Goal: Task Accomplishment & Management: Manage account settings

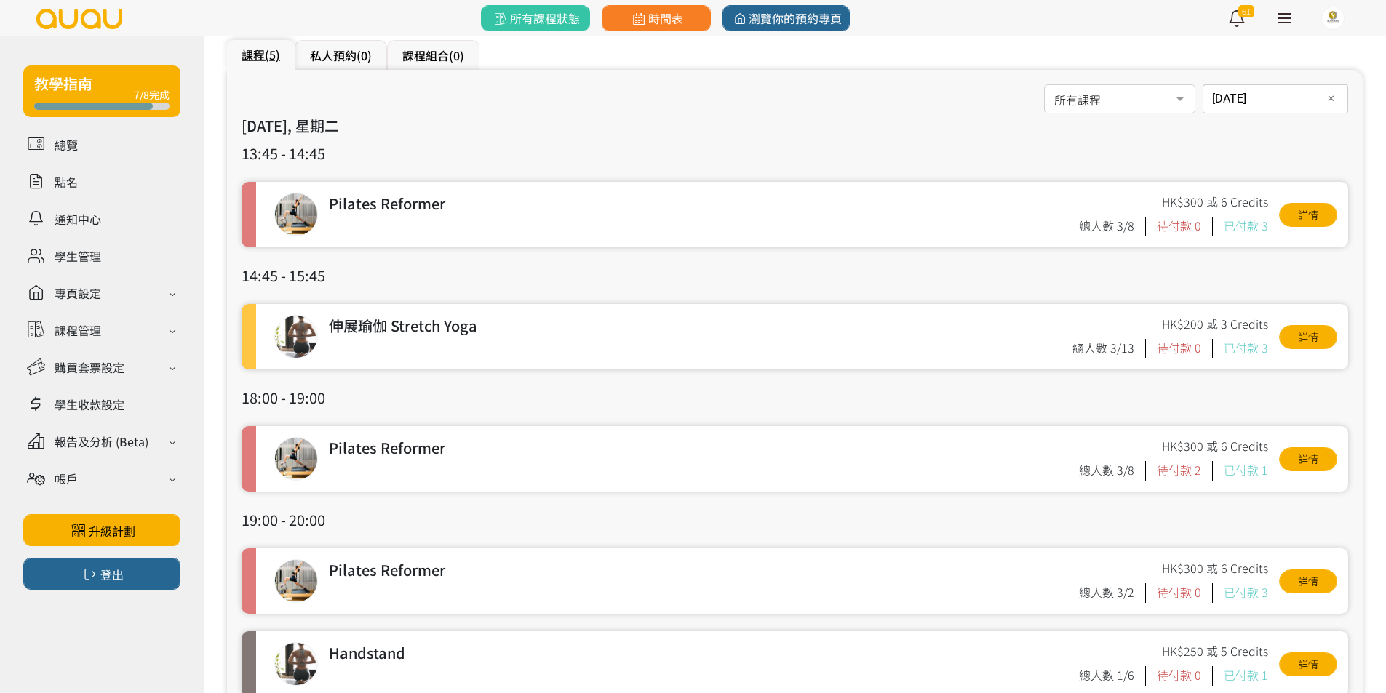
scroll to position [74, 0]
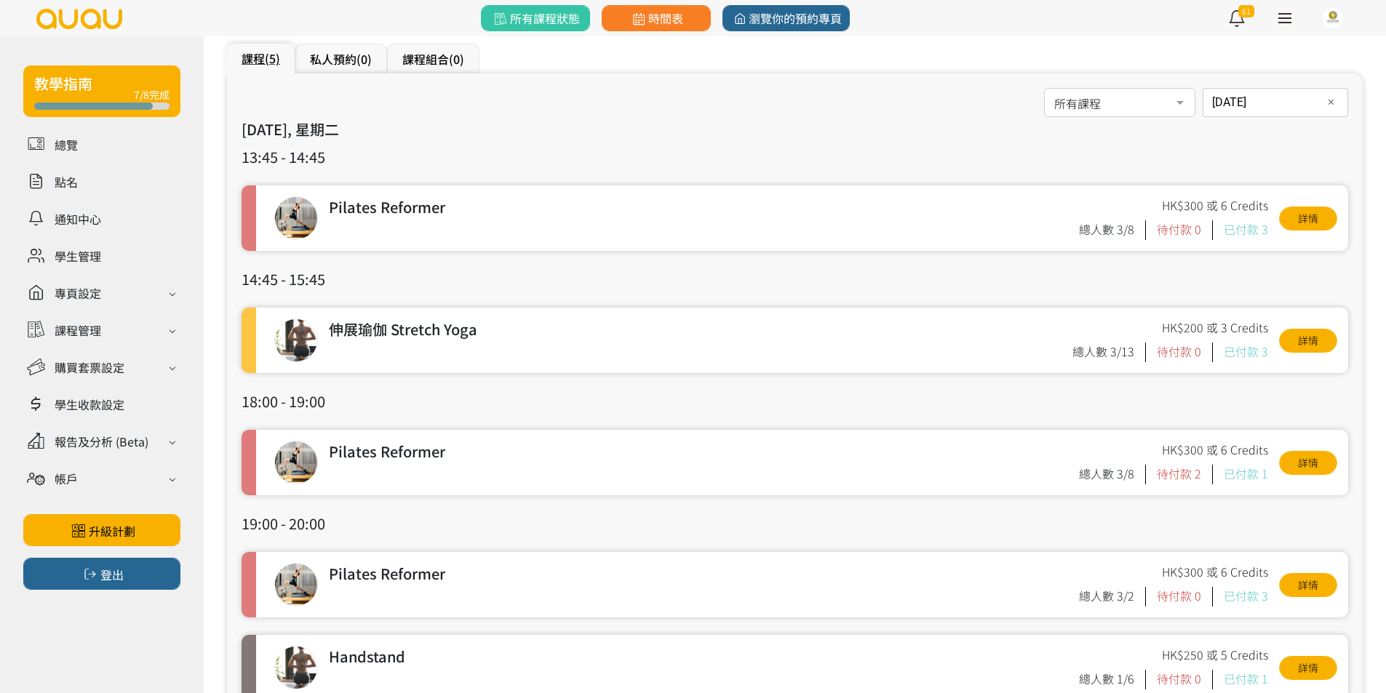
click at [1218, 103] on div "[DATE] 日期 ✕ [DATE] Sun Mon Tue Wed Thu Fri Sat 1 2 3 4 5 6 7 8 9 10 11 12 13 14…" at bounding box center [1274, 102] width 145 height 29
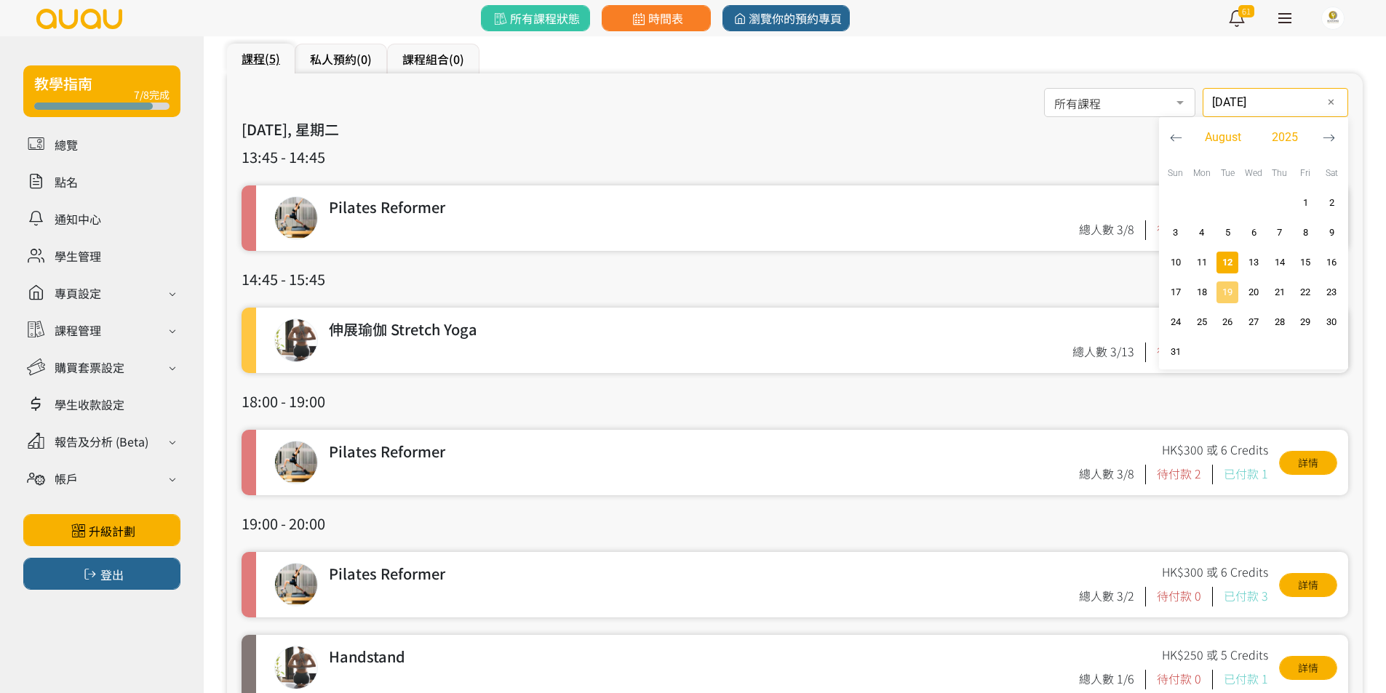
click at [1223, 287] on span "19" at bounding box center [1226, 292] width 17 height 15
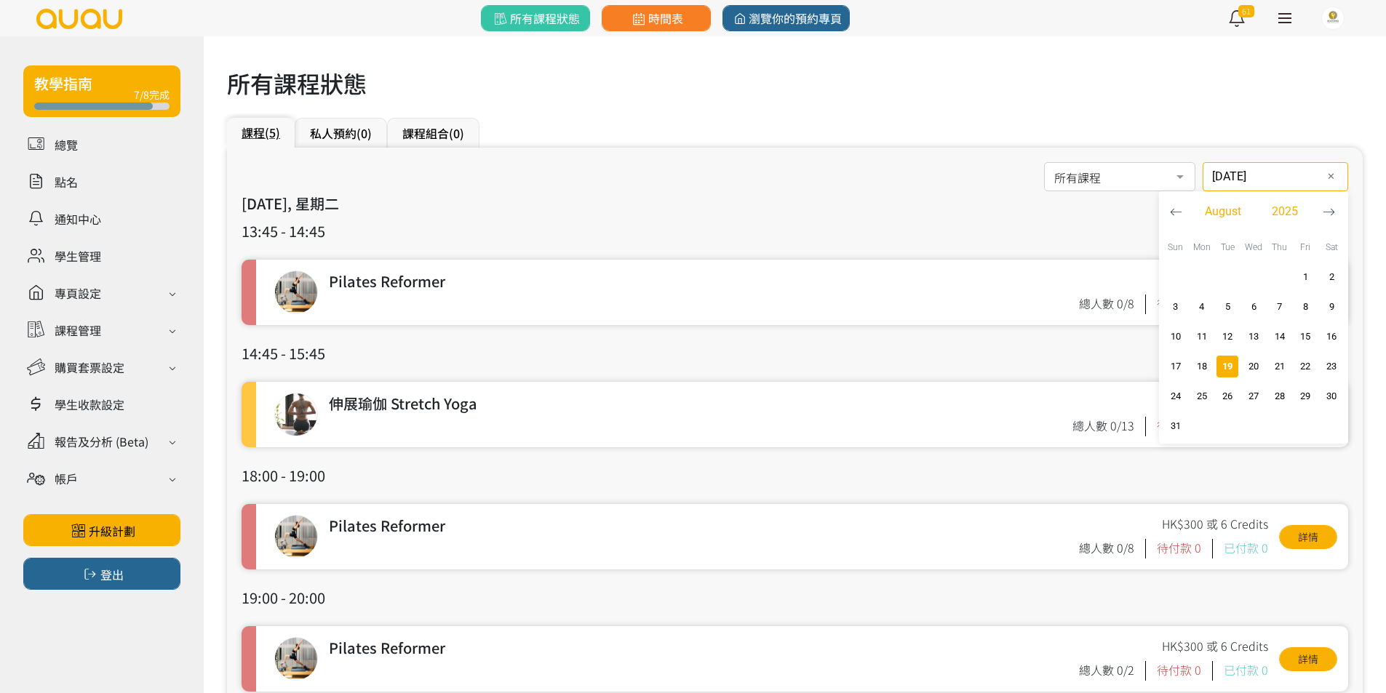
click at [1226, 180] on div "[DATE] 日期 ✕ [DATE] Sun Mon Tue Wed Thu Fri Sat 1 2 3 4 5 6 7 8 9 10 11 12 13 14…" at bounding box center [1274, 176] width 145 height 29
click at [1302, 363] on span "22" at bounding box center [1305, 366] width 17 height 15
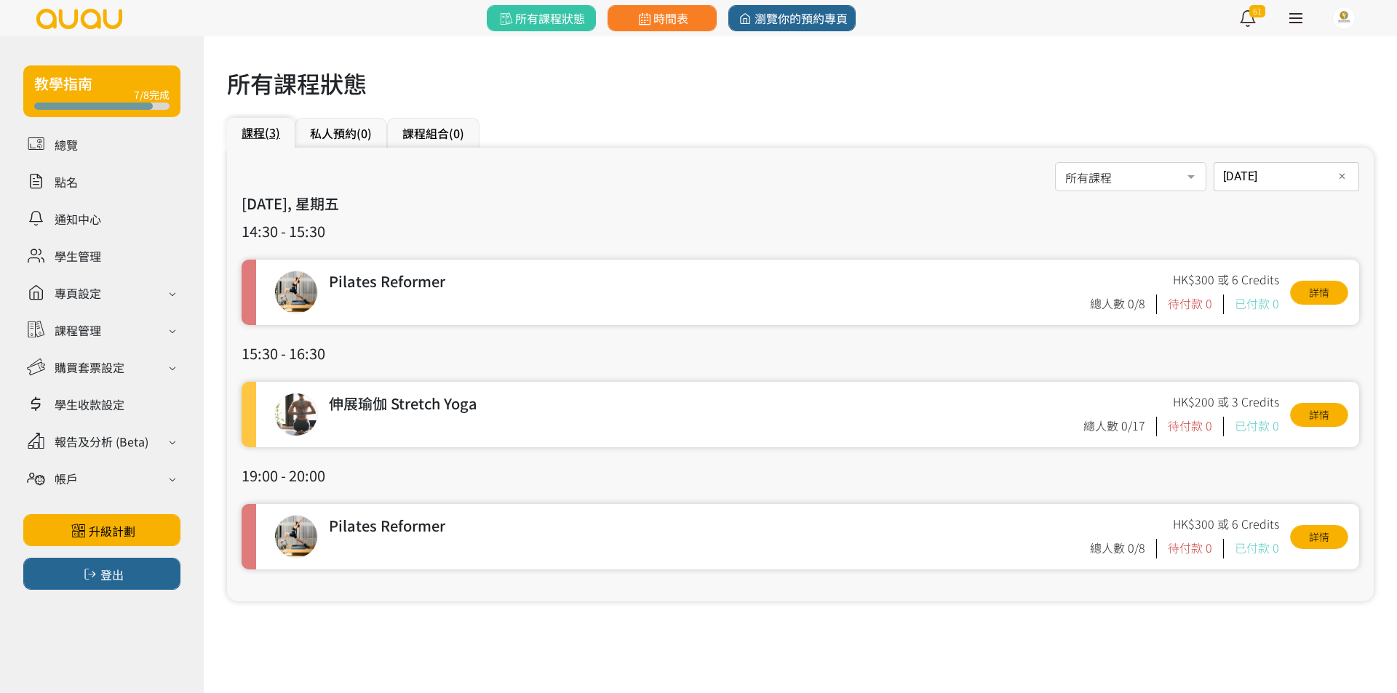
click at [1272, 179] on div "2025-08-22 日期 ✕ August 2025 Sun Mon Tue Wed Thu Fri Sat 1 2 3 4 5 6 7 8 9 10 11…" at bounding box center [1285, 176] width 145 height 29
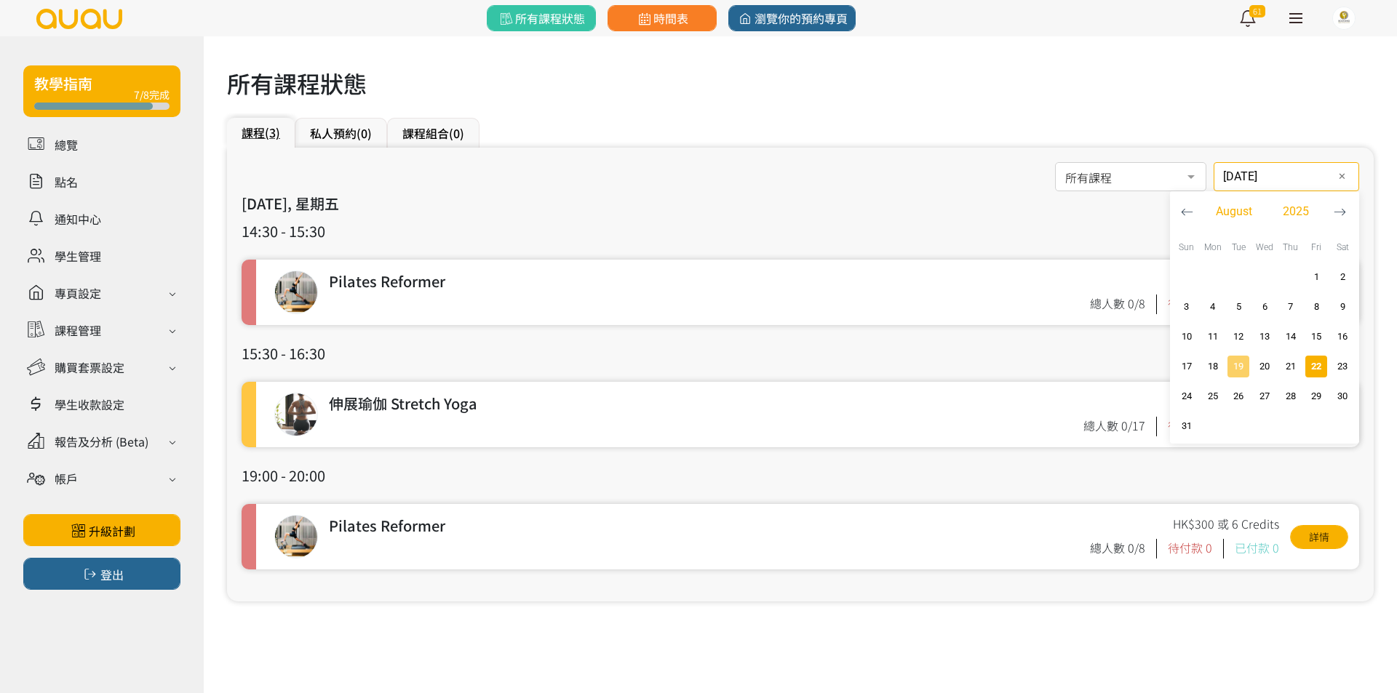
click at [1239, 364] on span "19" at bounding box center [1237, 366] width 17 height 15
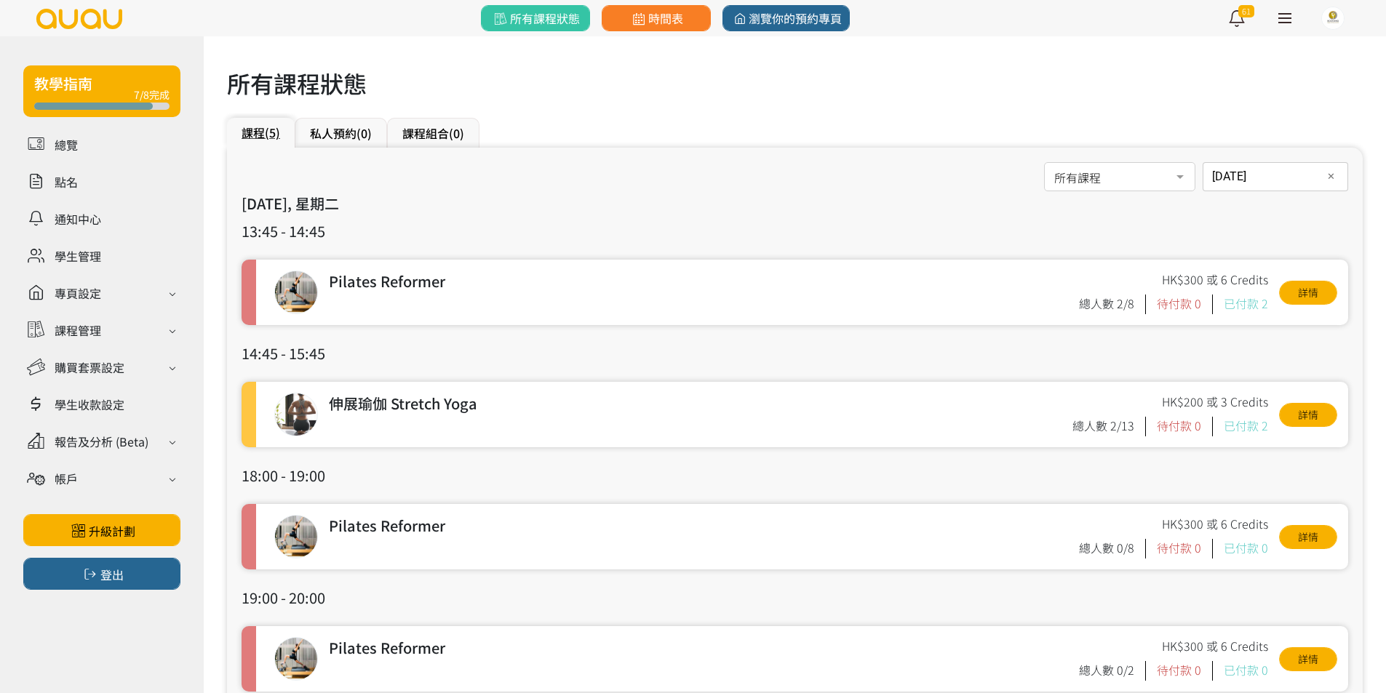
click at [1237, 170] on input "2025-08-19" at bounding box center [1274, 176] width 145 height 29
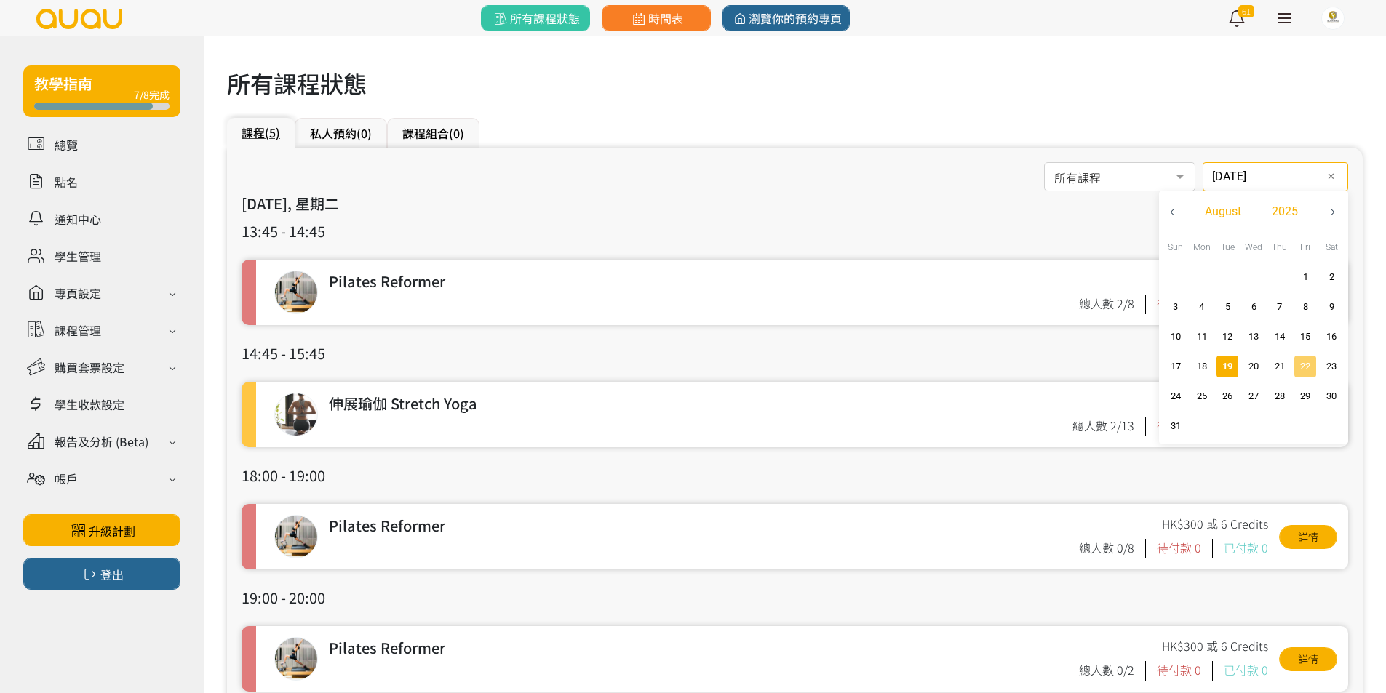
click at [1298, 364] on span "22" at bounding box center [1305, 366] width 17 height 15
type input "2025-08-22"
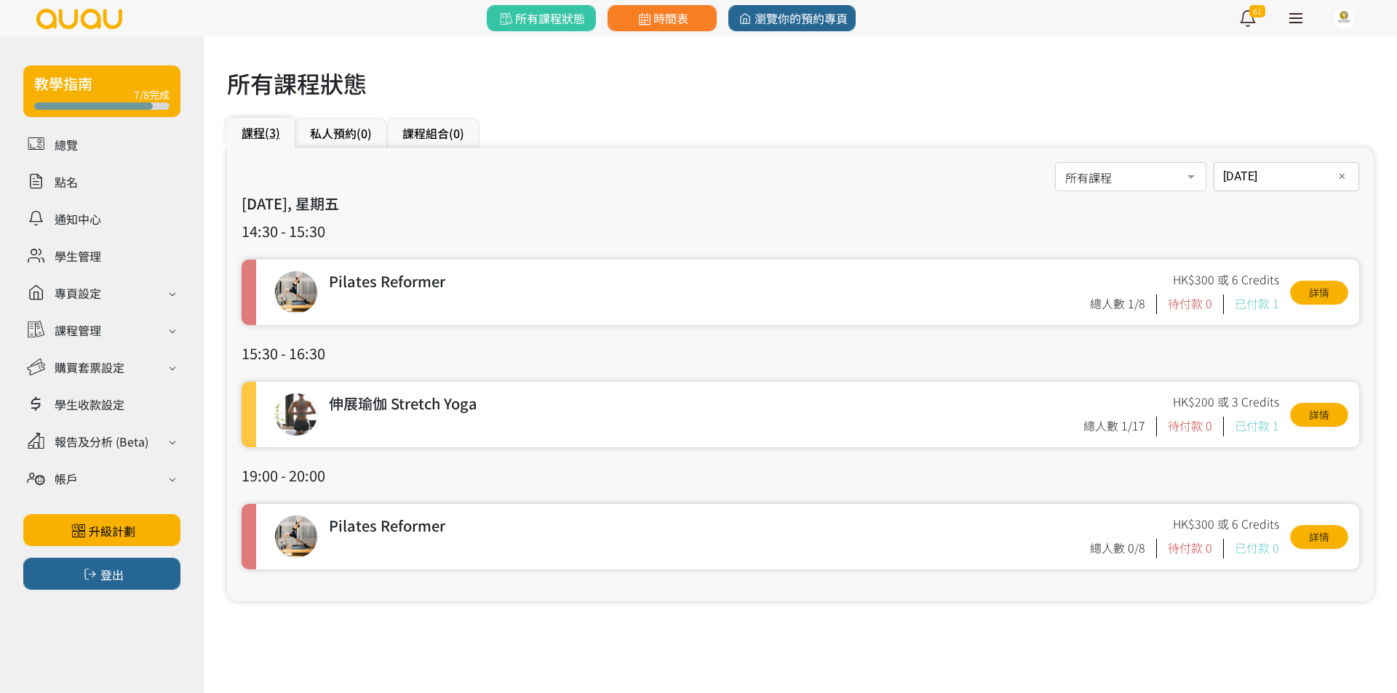
click at [571, 191] on div "所有課程 所有課程 伸展瑜伽 Stretch Yoga 哈達瑜伽 Hatha Yoga Arm Balance & Inversion 初級瑜伽 Beginn…" at bounding box center [799, 177] width 1117 height 31
click at [571, 188] on div "所有課程 所有課程 伸展瑜伽 Stretch Yoga 哈達瑜伽 Hatha Yoga Arm Balance & Inversion 初級瑜伽 Beginn…" at bounding box center [799, 177] width 1117 height 31
click at [570, 188] on div "所有課程 所有課程 伸展瑜伽 Stretch Yoga 哈達瑜伽 Hatha Yoga Arm Balance & Inversion 初級瑜伽 Beginn…" at bounding box center [799, 177] width 1117 height 31
click at [566, 196] on div "所有課程 所有課程 伸展瑜伽 Stretch Yoga 哈達瑜伽 Hatha Yoga Arm Balance & Inversion 初級瑜伽 Beginn…" at bounding box center [800, 375] width 1146 height 454
click at [559, 212] on h3 "2025/08/22, 星期五" at bounding box center [799, 204] width 1117 height 22
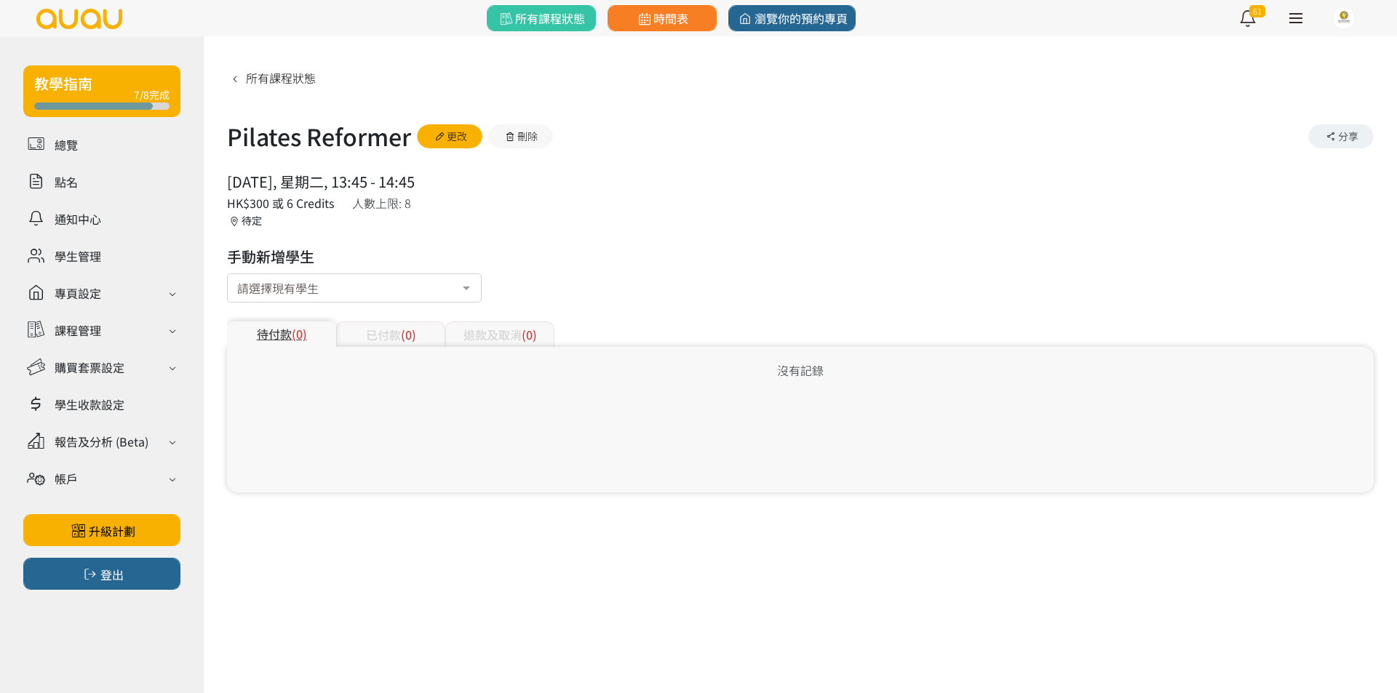
click at [322, 297] on div "請選擇現有學生" at bounding box center [354, 287] width 255 height 29
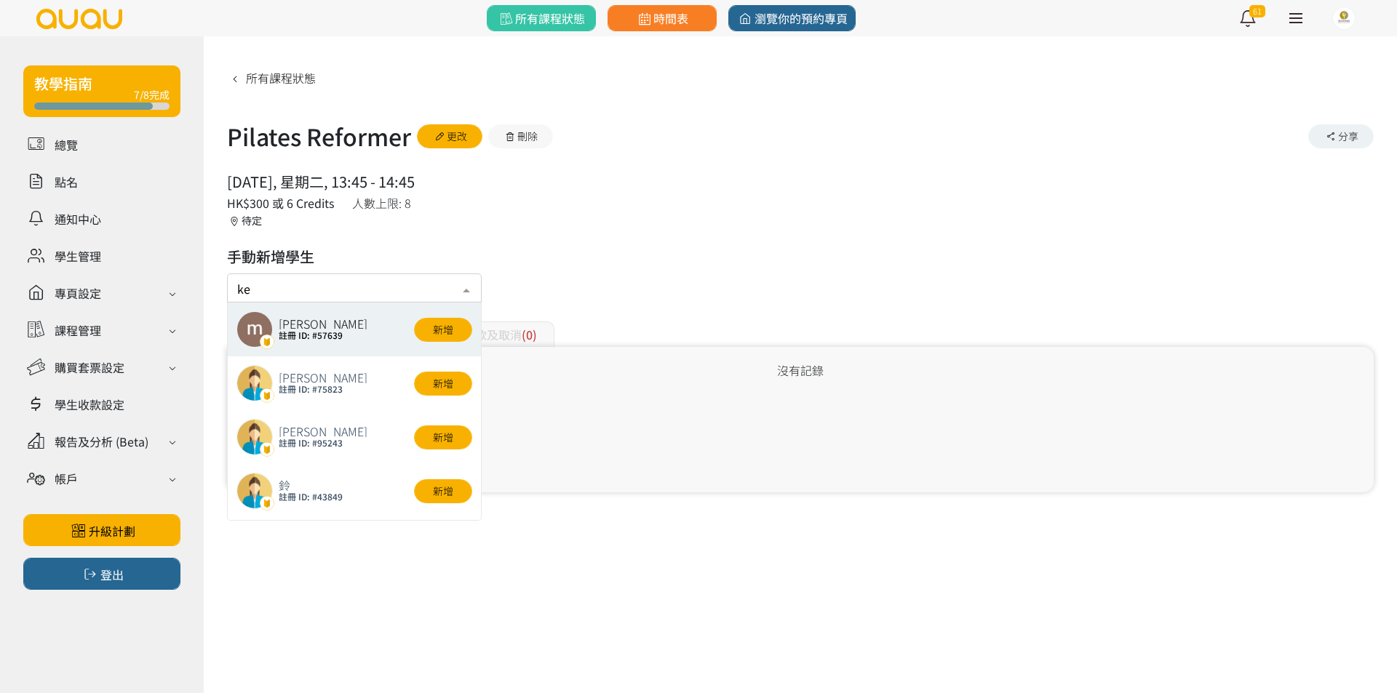
type input "ken"
click at [425, 341] on button "新增" at bounding box center [443, 330] width 58 height 24
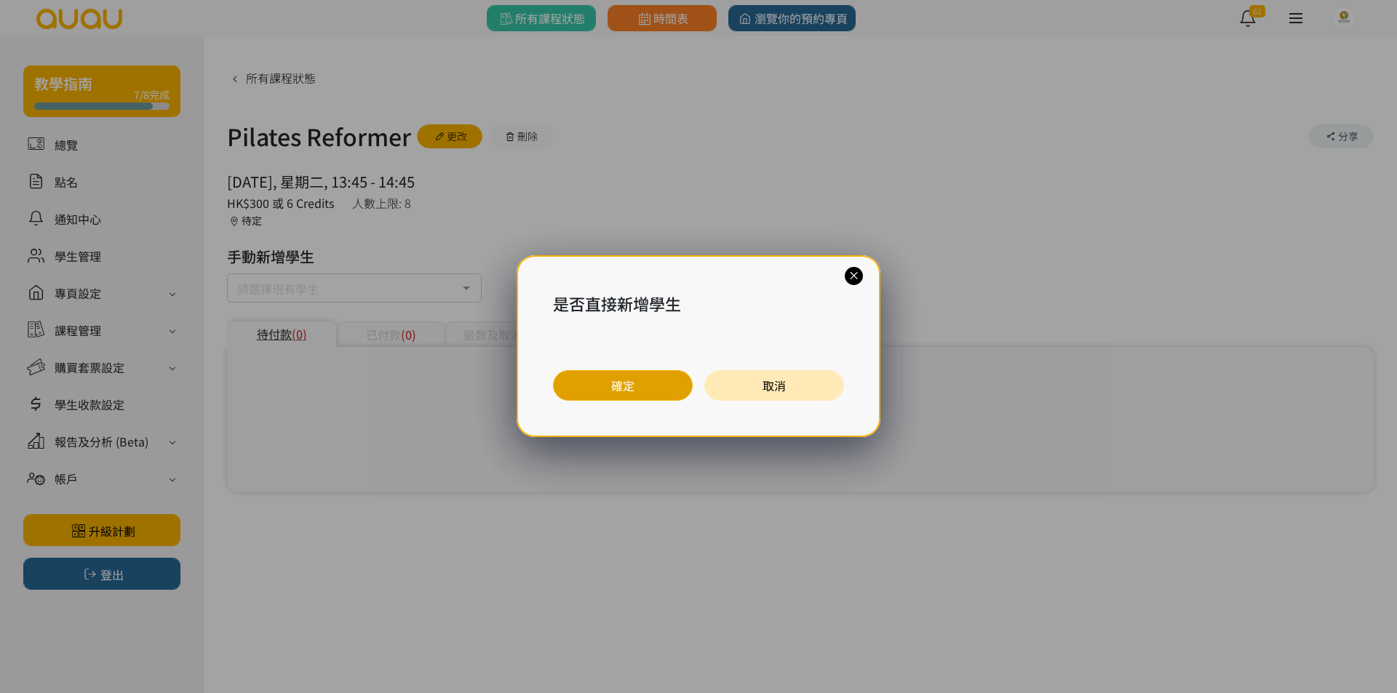
click at [607, 391] on button "確定" at bounding box center [623, 385] width 140 height 31
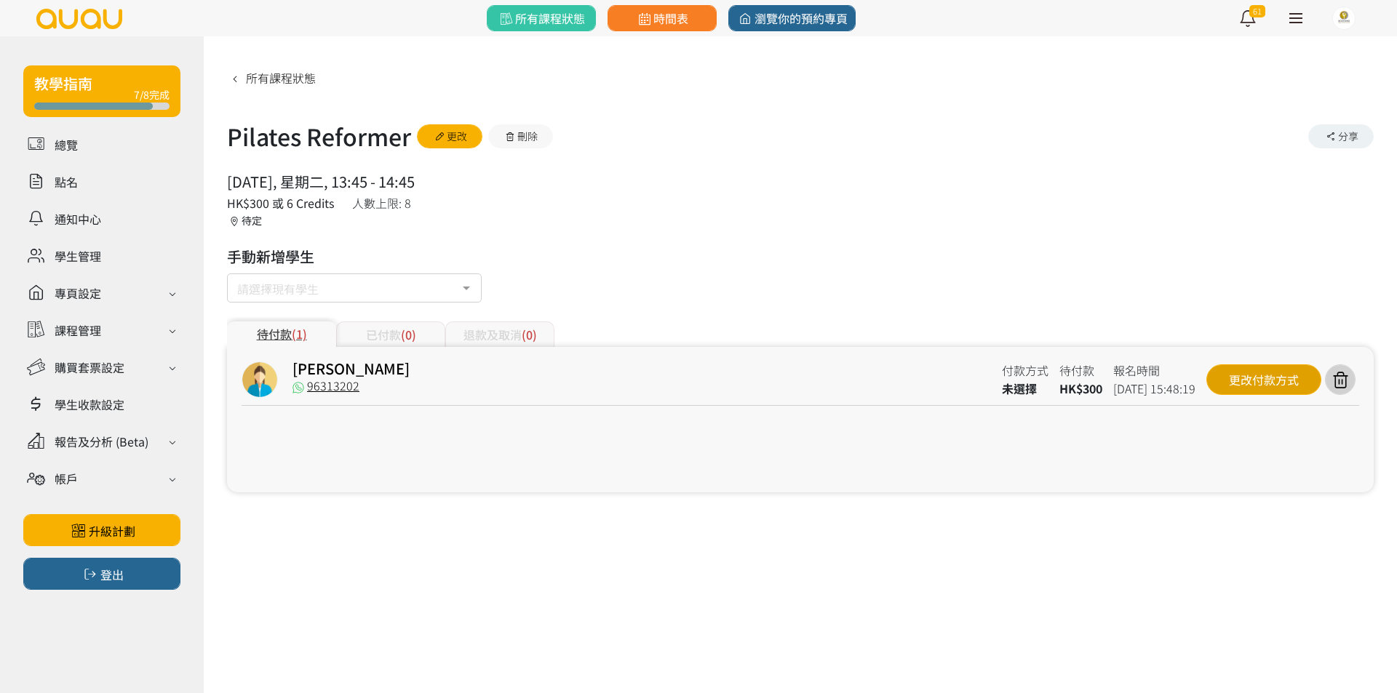
click at [1241, 375] on div "更改付款方式" at bounding box center [1263, 379] width 115 height 31
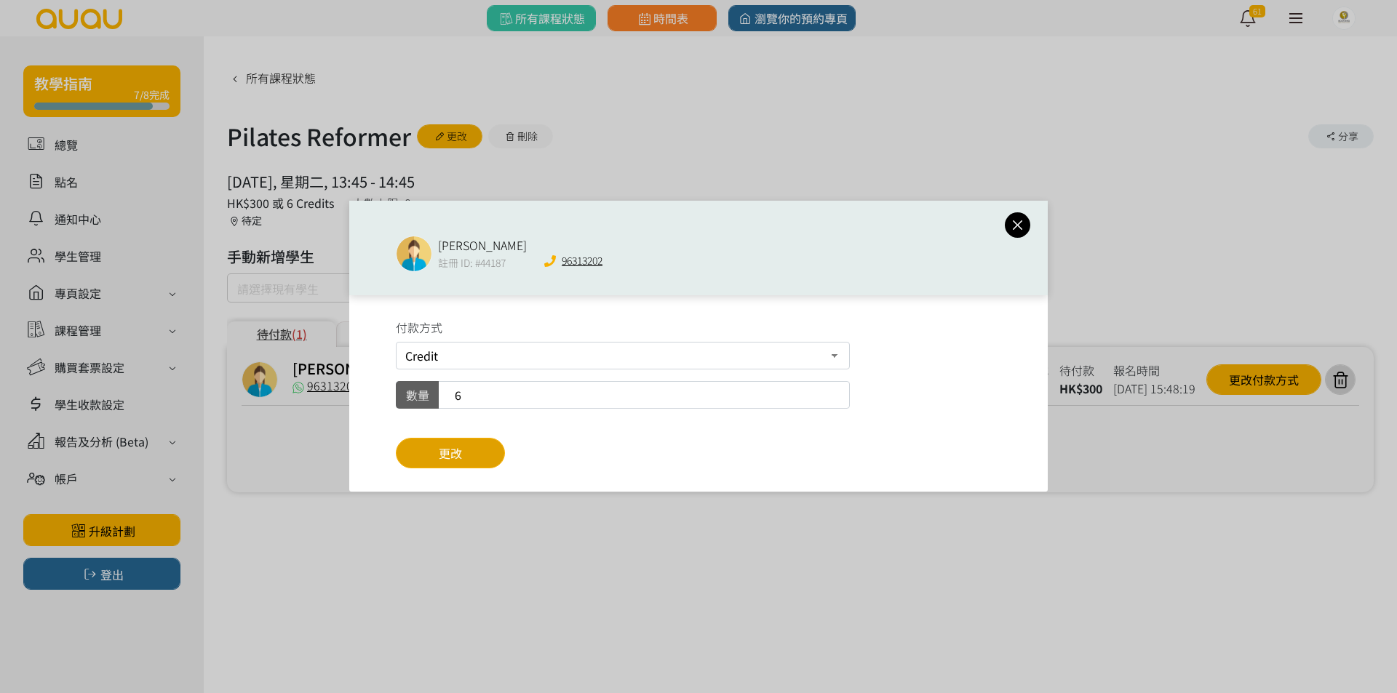
click at [476, 441] on button "更改" at bounding box center [450, 453] width 109 height 31
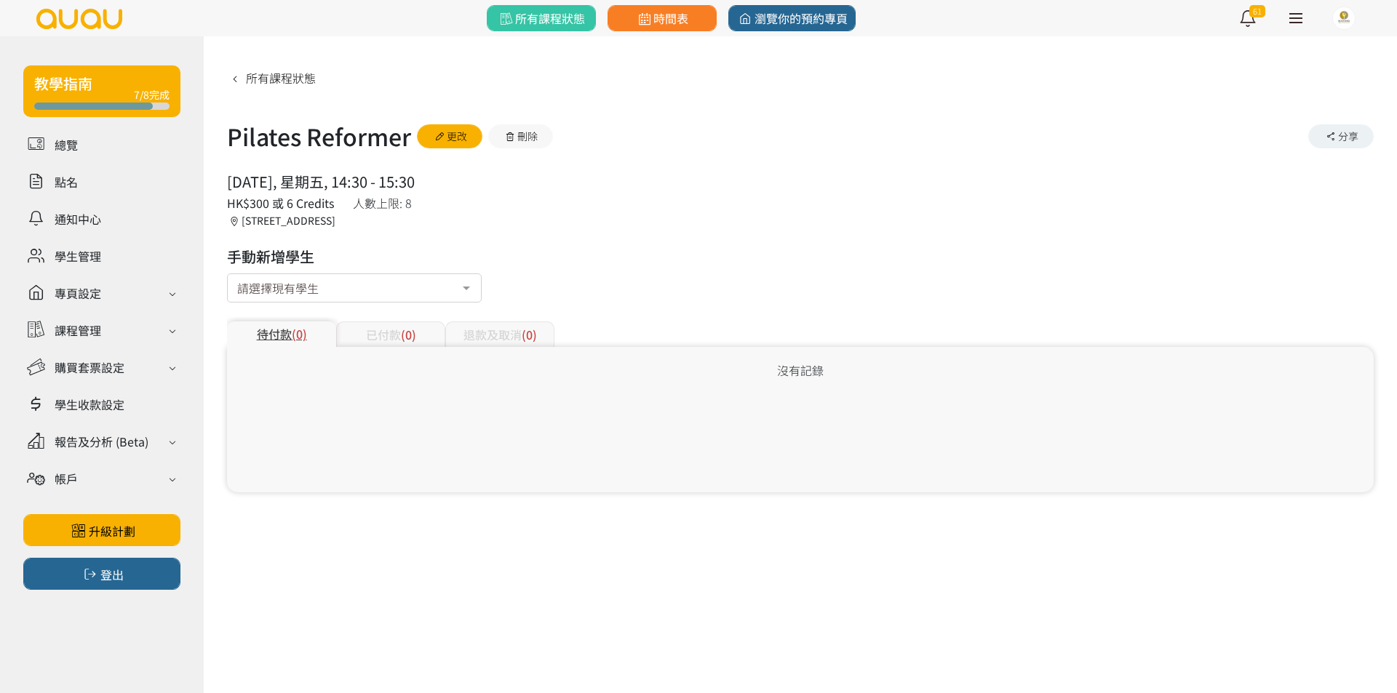
click at [237, 281] on input "text" at bounding box center [237, 285] width 0 height 15
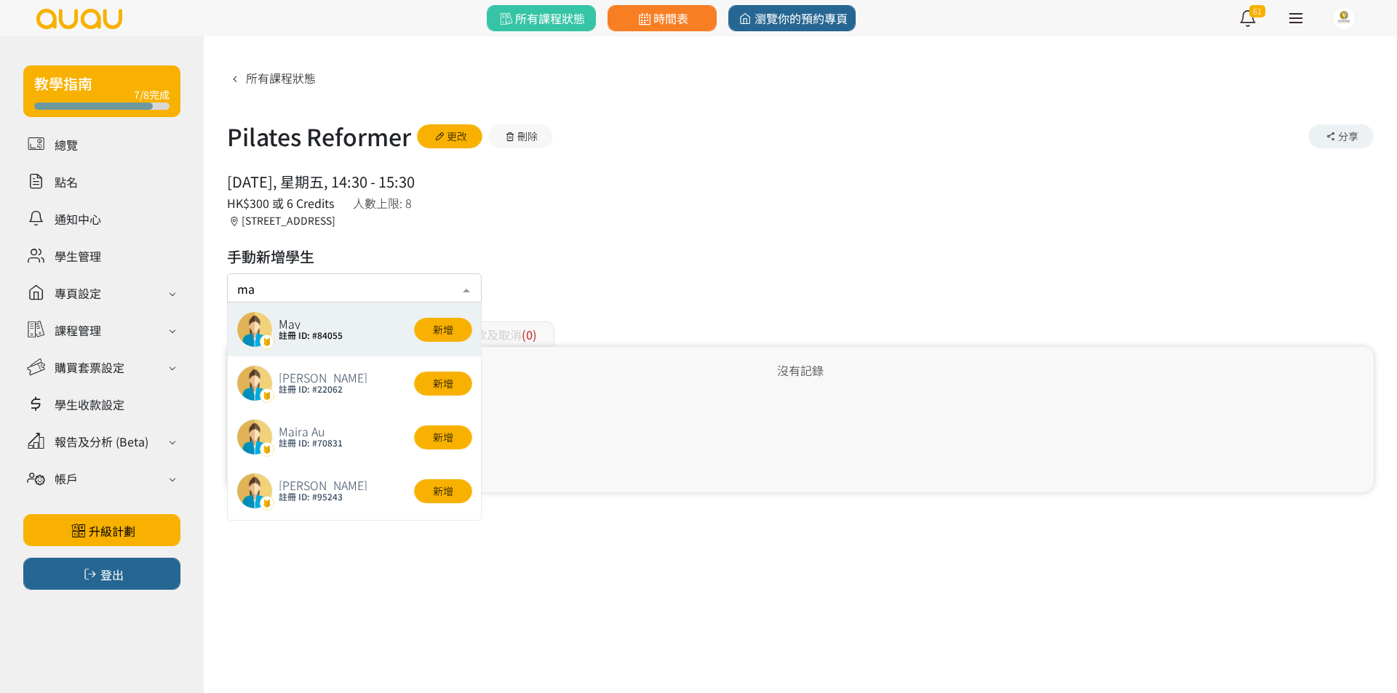
type input "m"
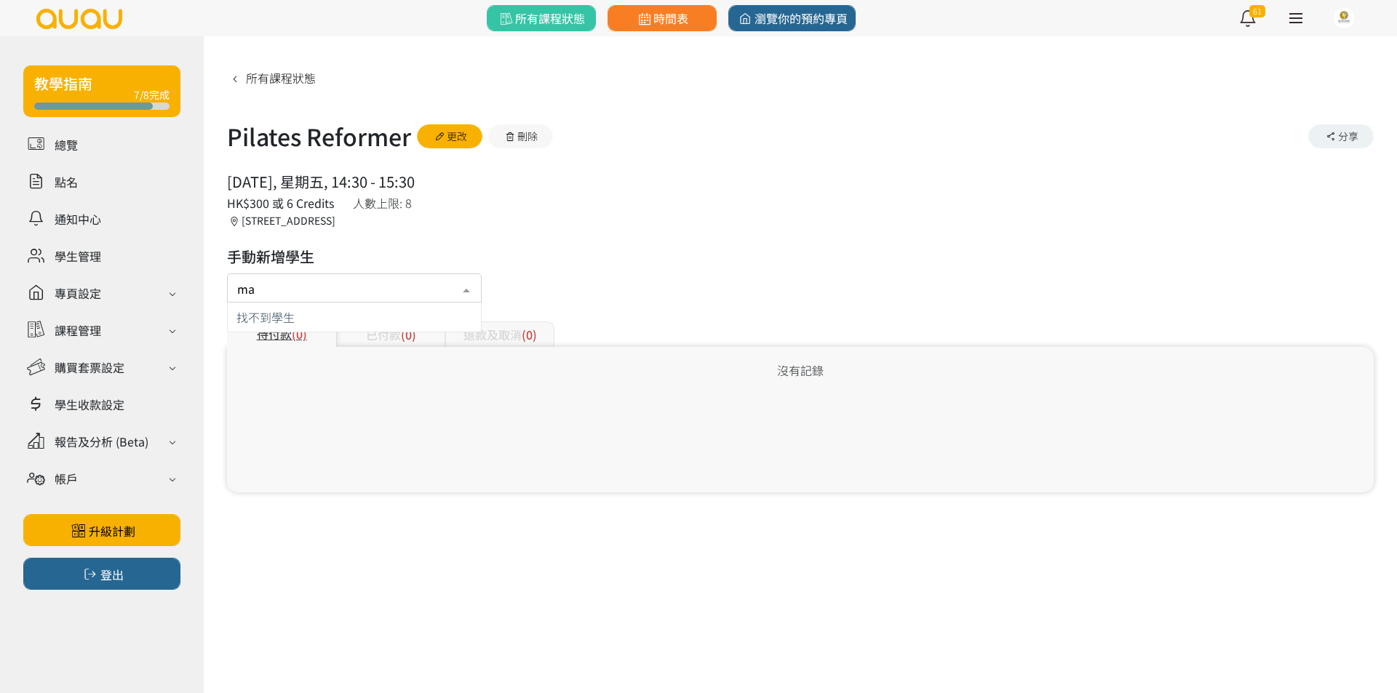
type input "m"
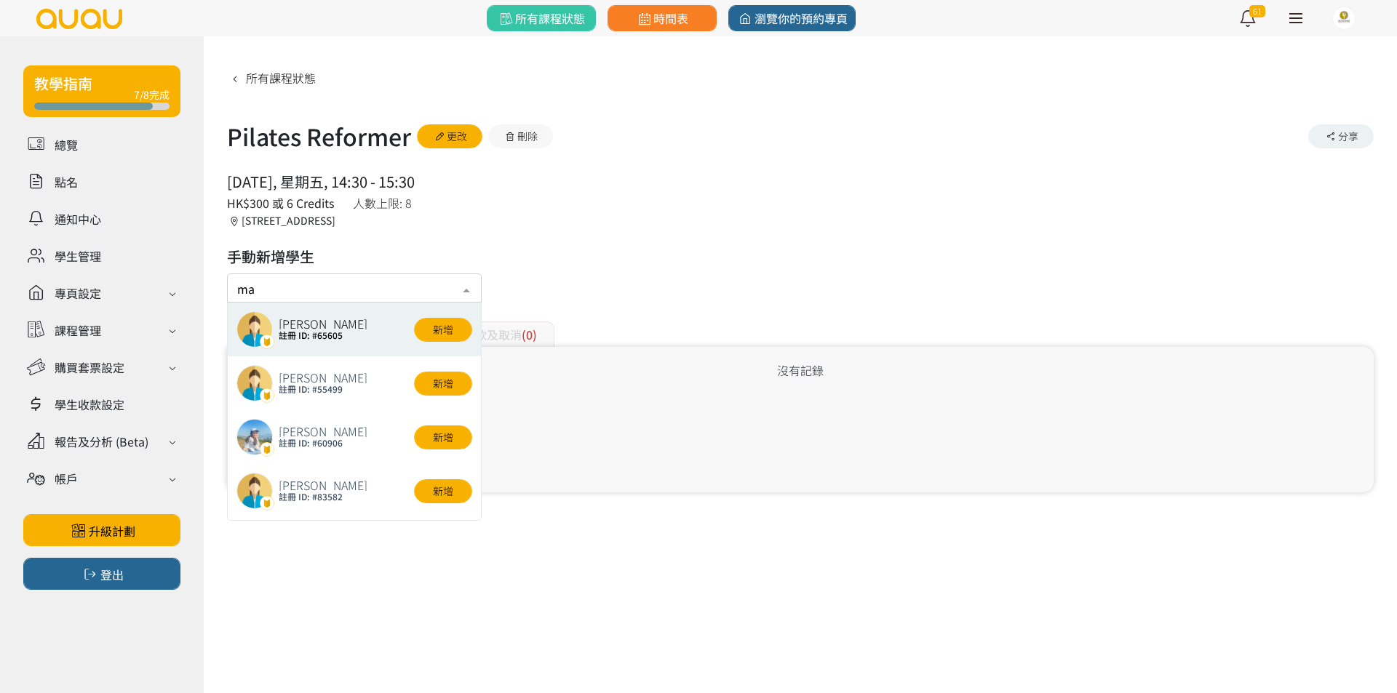
type input "may"
click at [431, 322] on button "新增" at bounding box center [443, 330] width 58 height 24
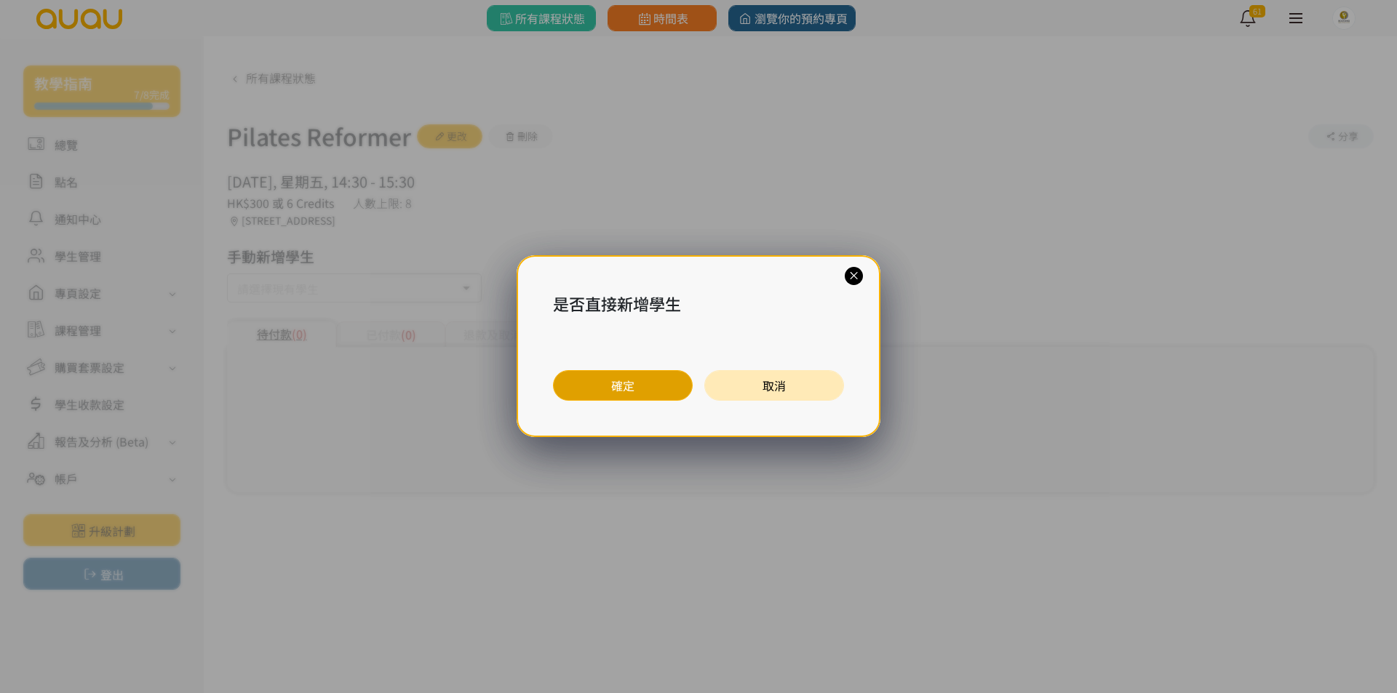
click at [575, 386] on button "確定" at bounding box center [623, 385] width 140 height 31
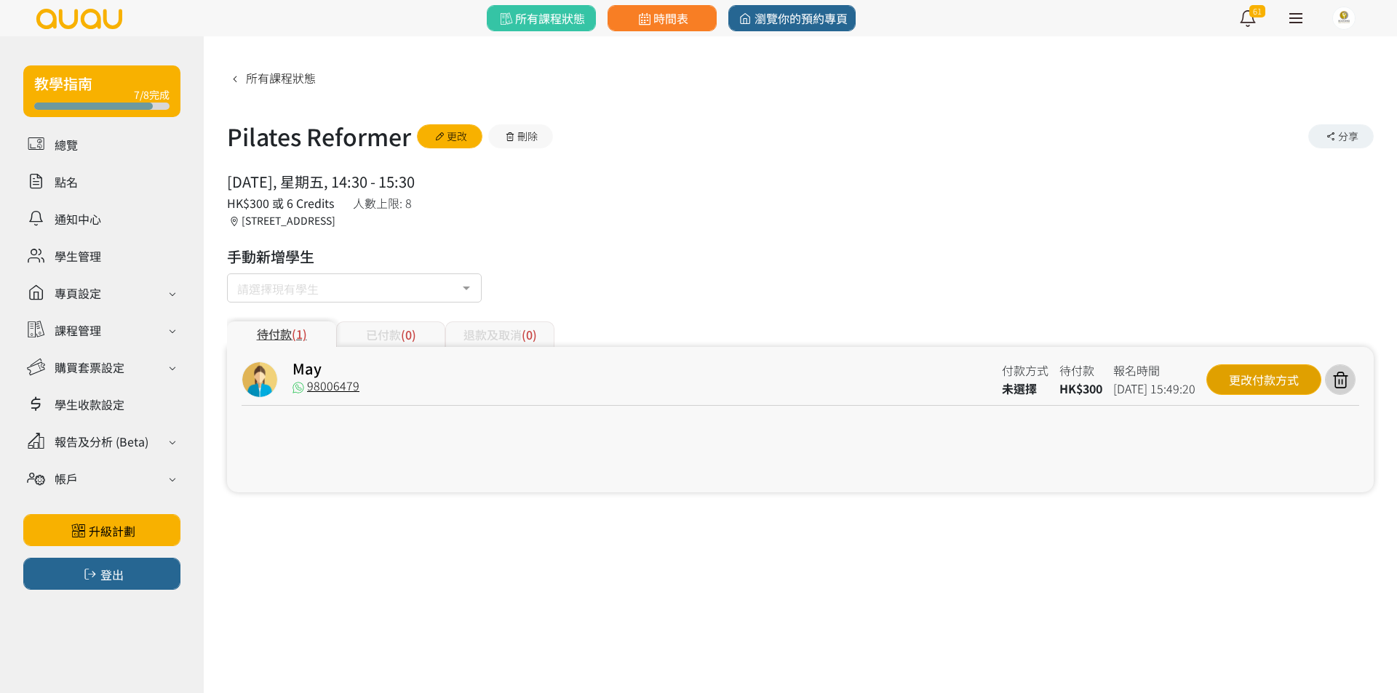
click at [1274, 382] on div "更改付款方式" at bounding box center [1263, 379] width 115 height 31
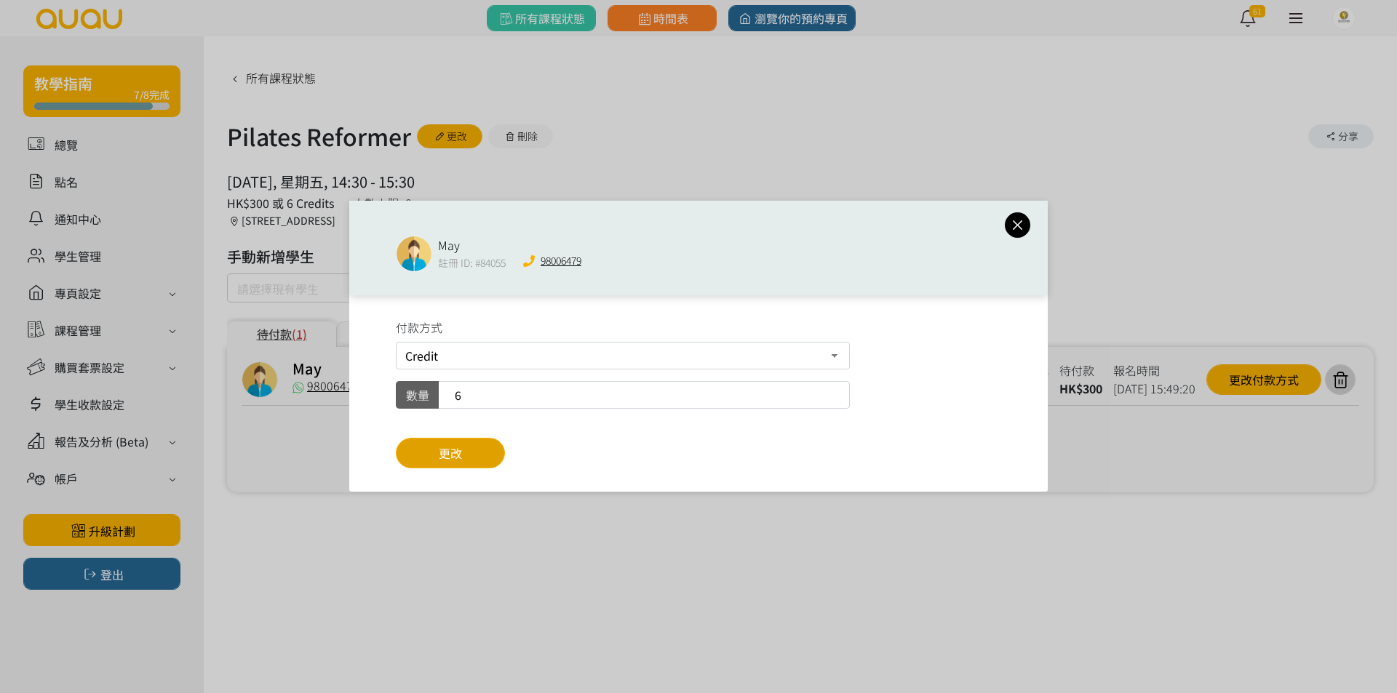
click at [474, 452] on button "更改" at bounding box center [450, 453] width 109 height 31
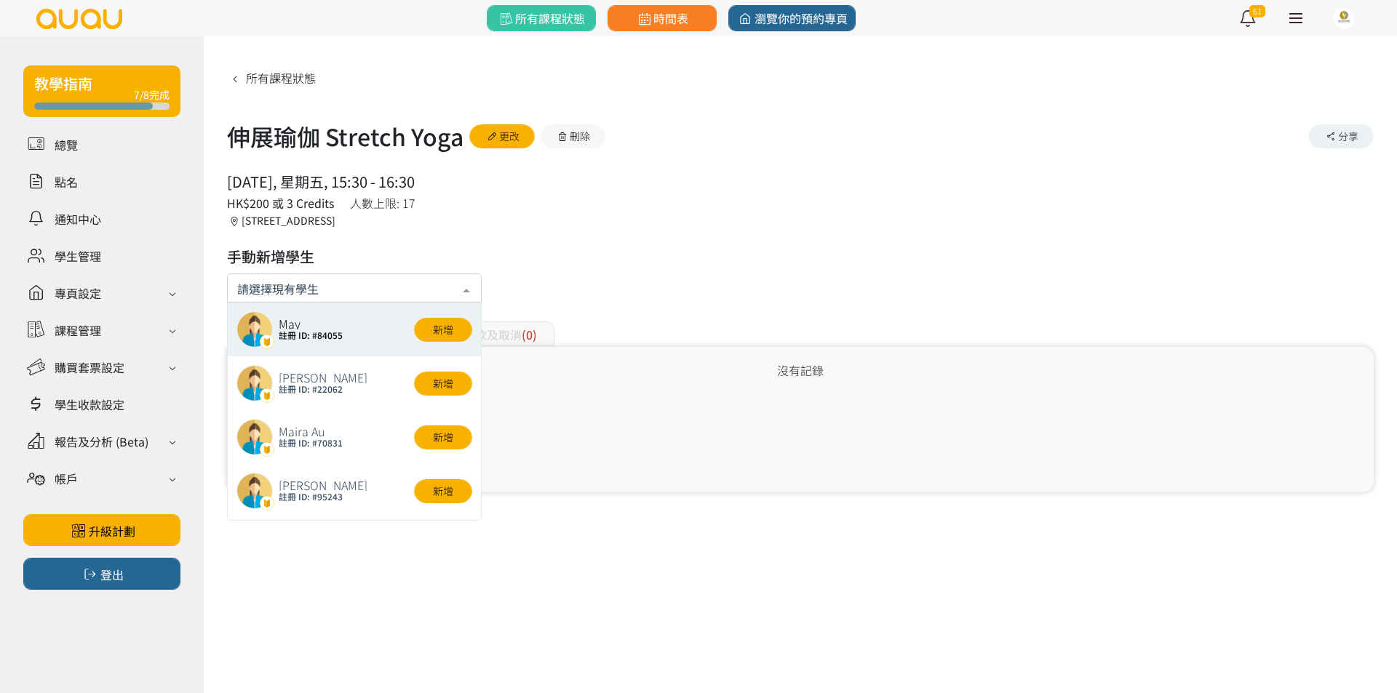
click at [490, 231] on div "所有課程狀態 伸展瑜伽 Stretch Yoga 更改 刪除 分享 2025/08/22, 星期五, 15:30 - 16:30 人數上限: 17 HK$20…" at bounding box center [800, 278] width 1146 height 427
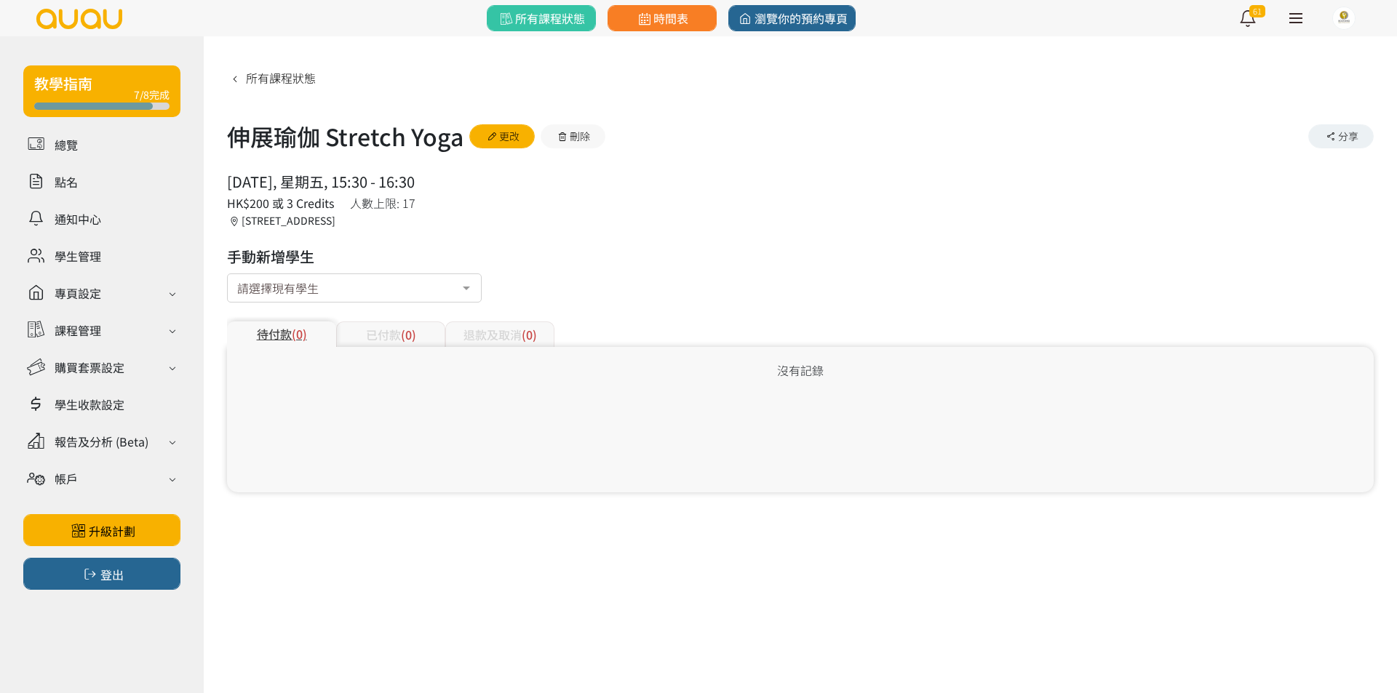
click at [237, 290] on input "text" at bounding box center [237, 285] width 0 height 15
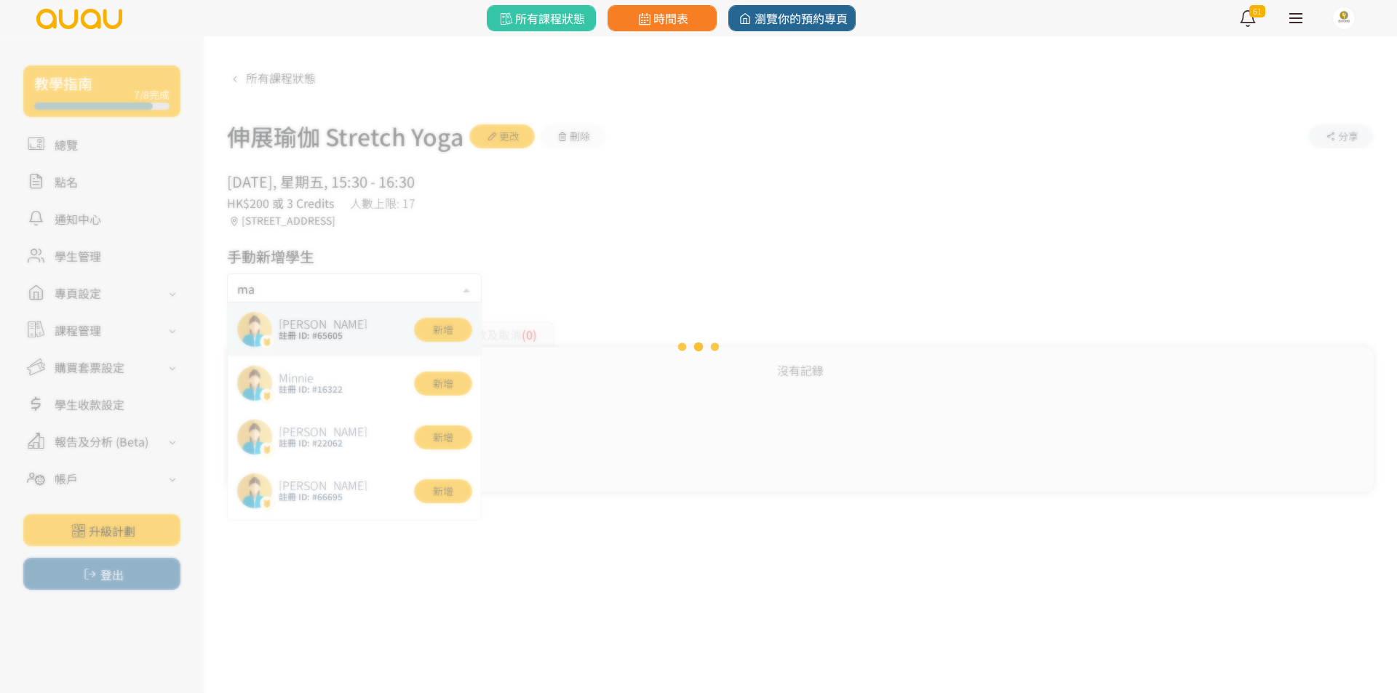
type input "may"
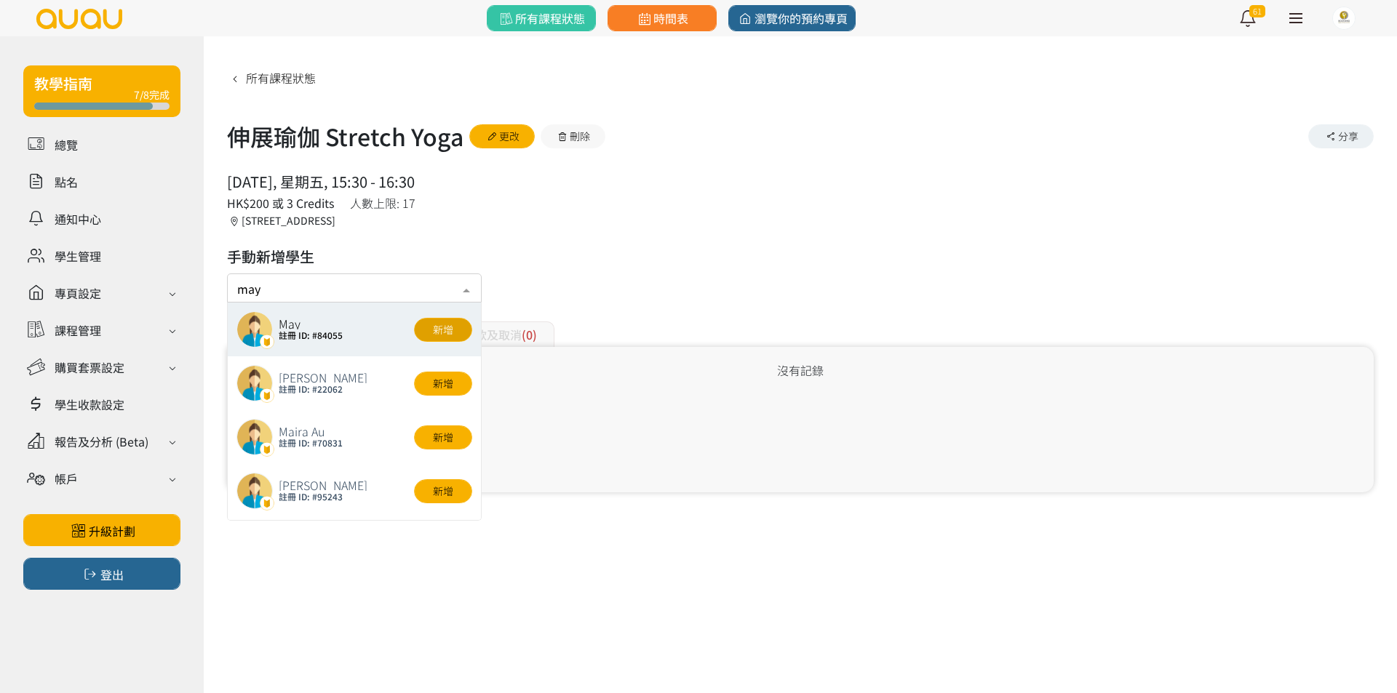
click at [439, 327] on button "新增" at bounding box center [443, 330] width 58 height 24
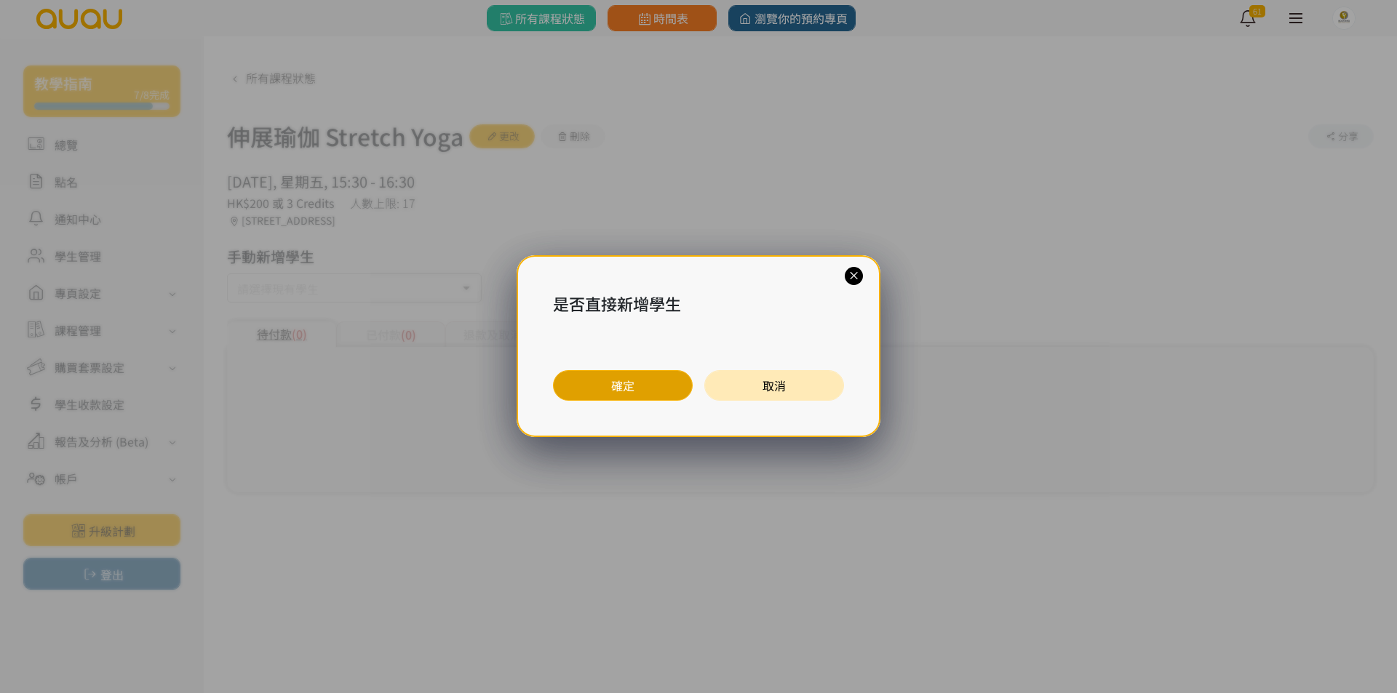
click at [581, 386] on button "確定" at bounding box center [623, 385] width 140 height 31
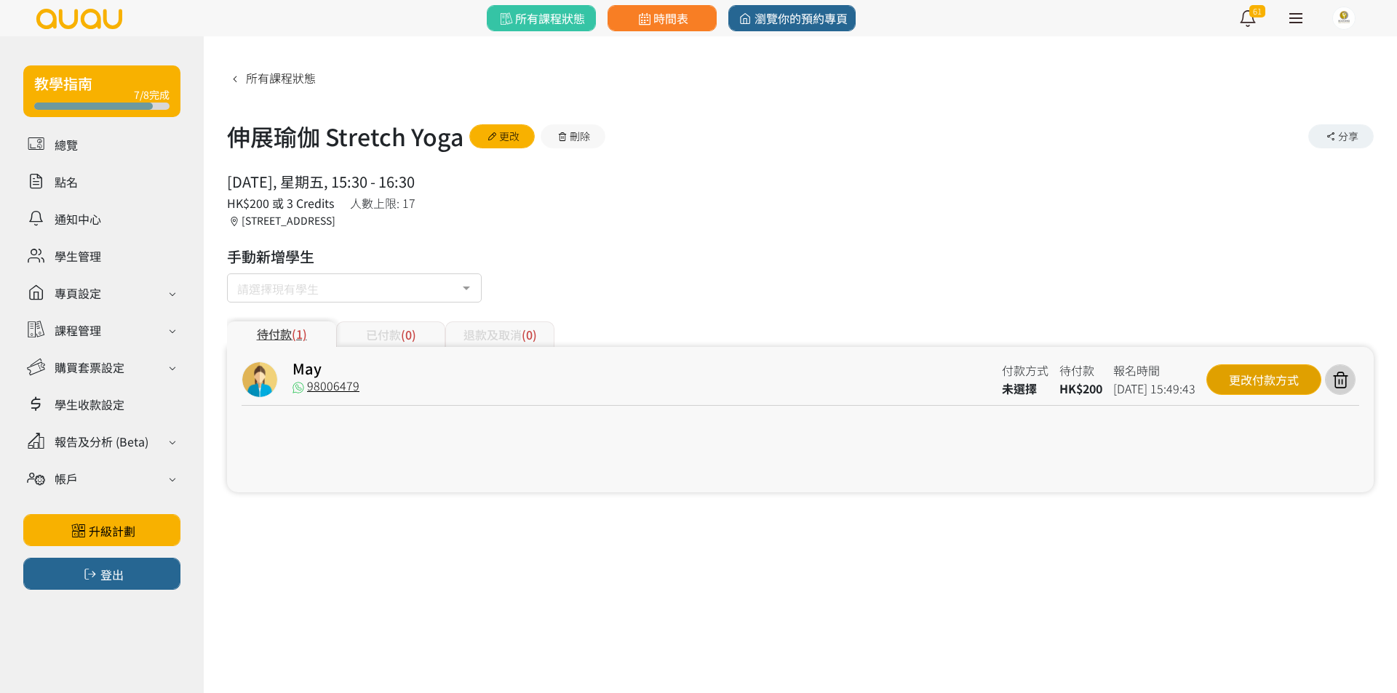
click at [1230, 380] on div "更改付款方式" at bounding box center [1263, 379] width 115 height 31
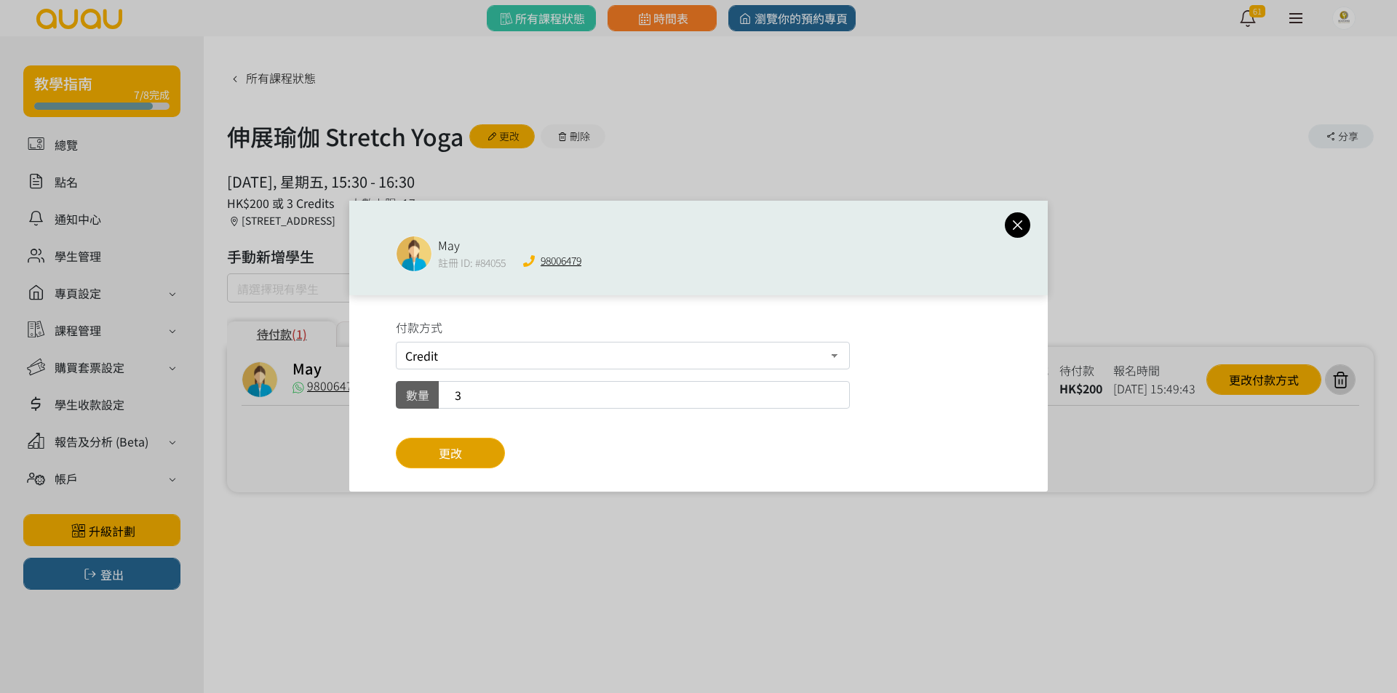
click at [485, 450] on button "更改" at bounding box center [450, 453] width 109 height 31
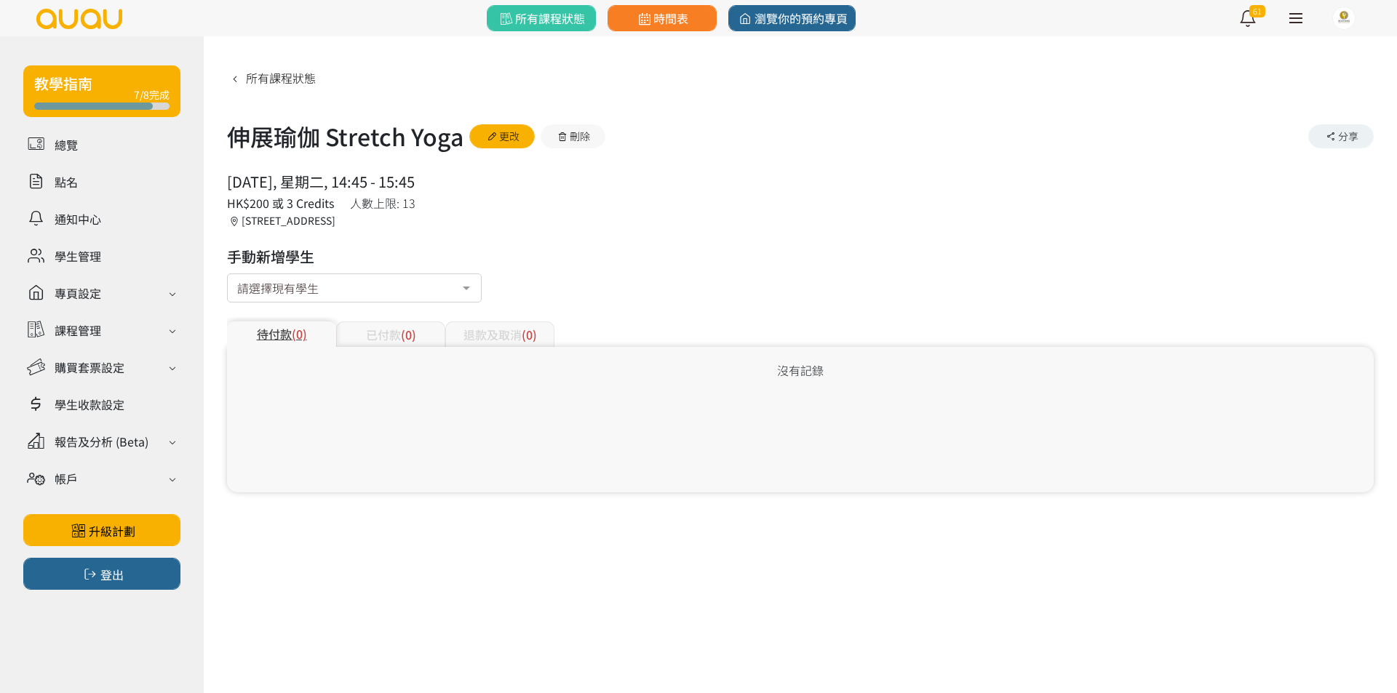
type input "[PERSON_NAME]"
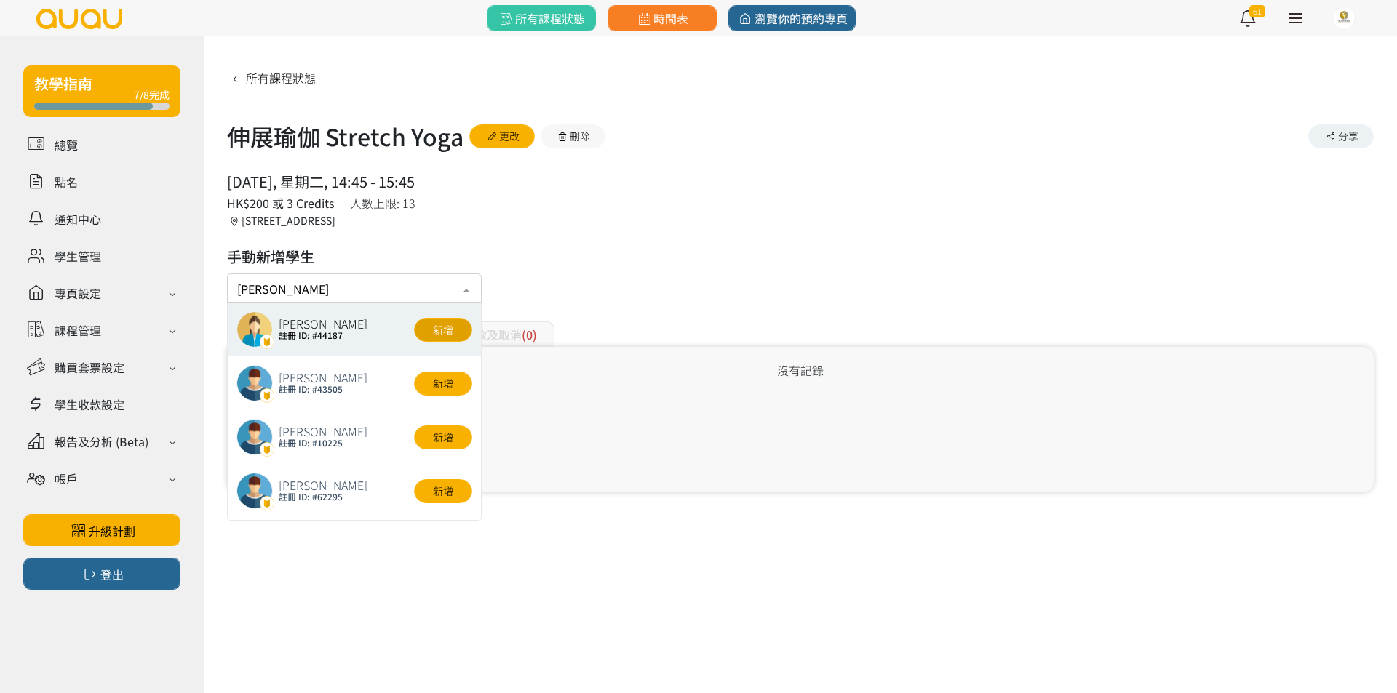
click at [443, 328] on button "新增" at bounding box center [443, 330] width 58 height 24
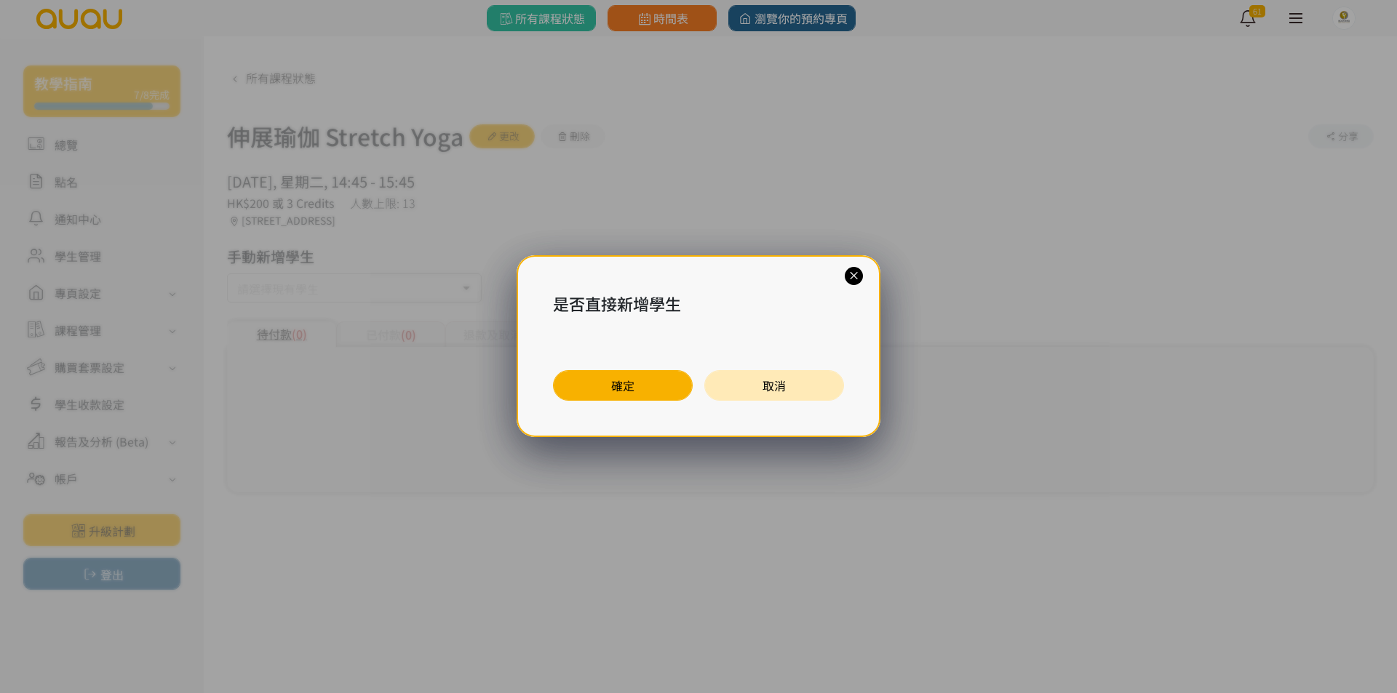
click at [607, 394] on button "確定" at bounding box center [623, 385] width 140 height 31
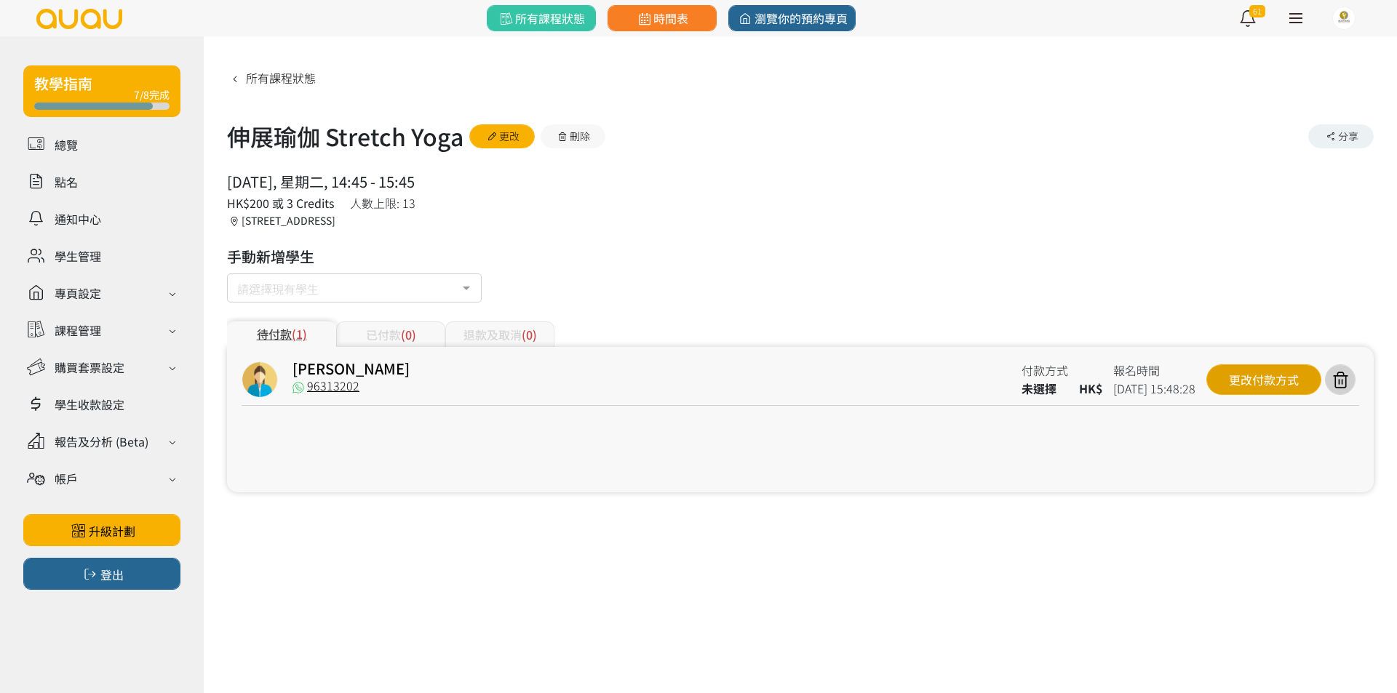
click at [1240, 388] on div "更改付款方式" at bounding box center [1263, 379] width 115 height 31
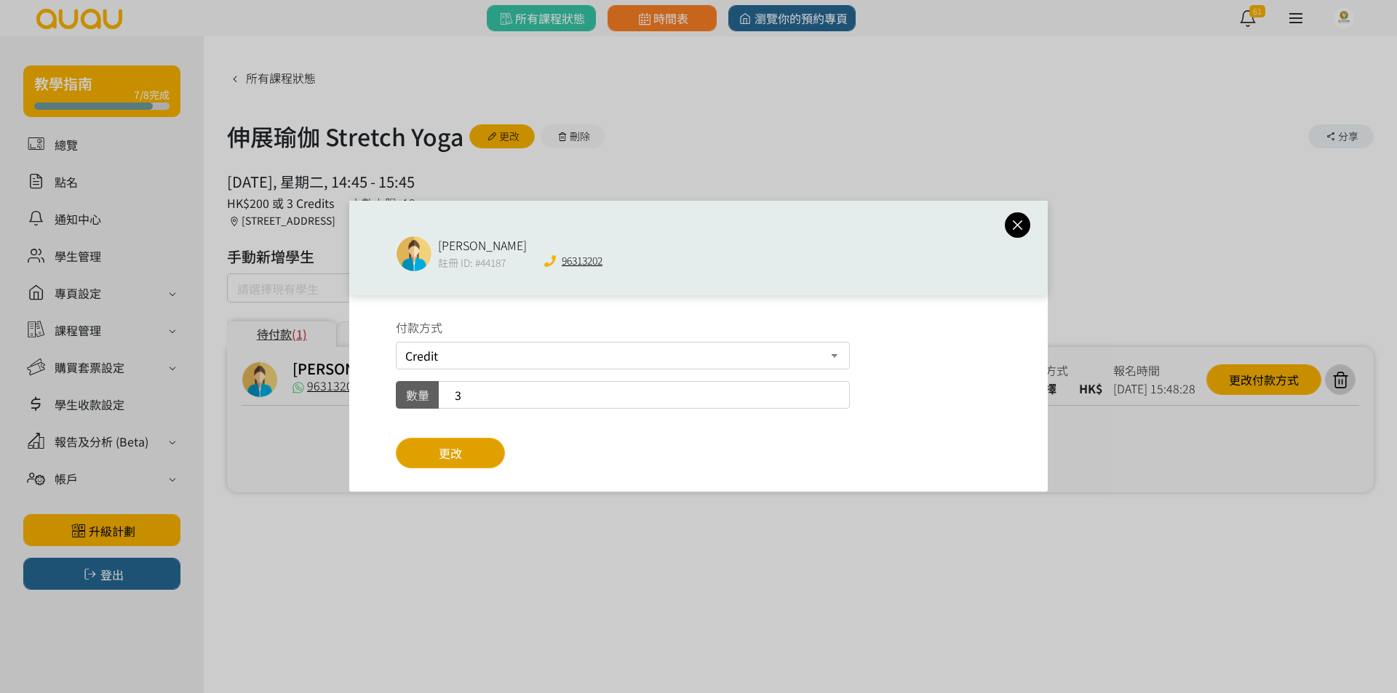
click at [452, 458] on span "更改" at bounding box center [450, 452] width 23 height 17
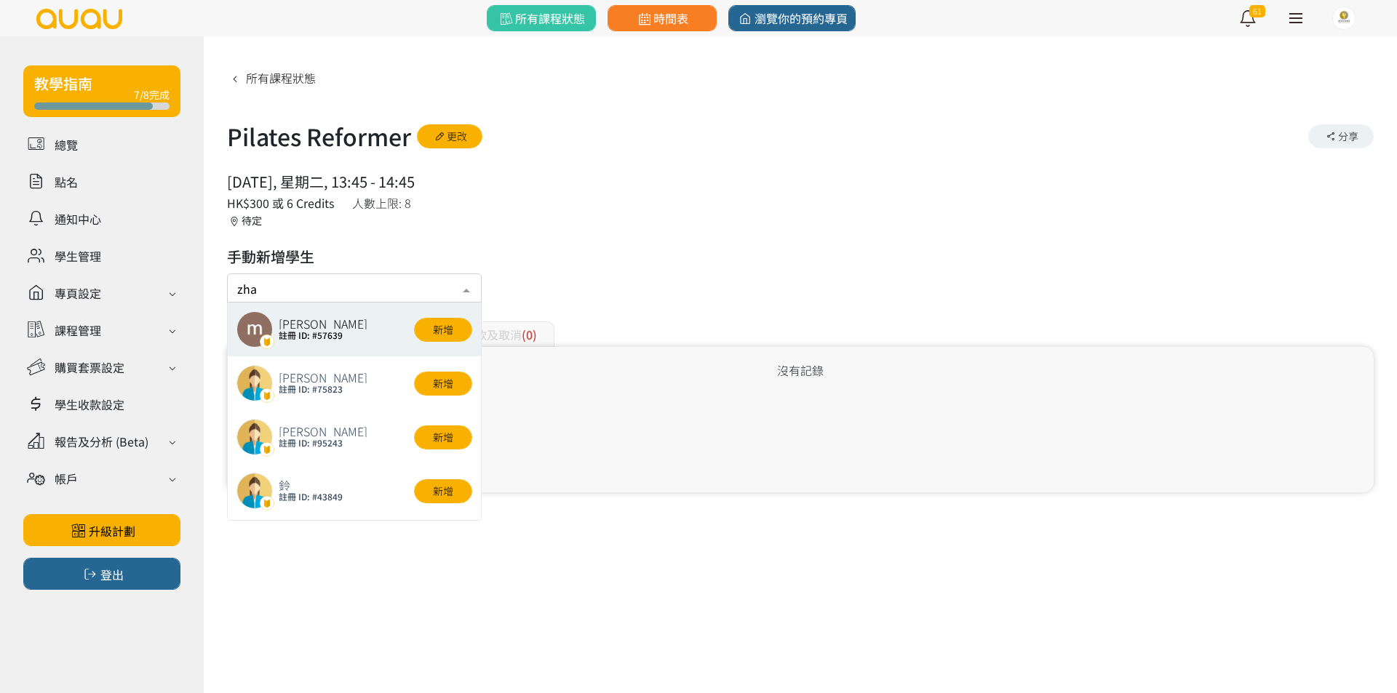
type input "zhan"
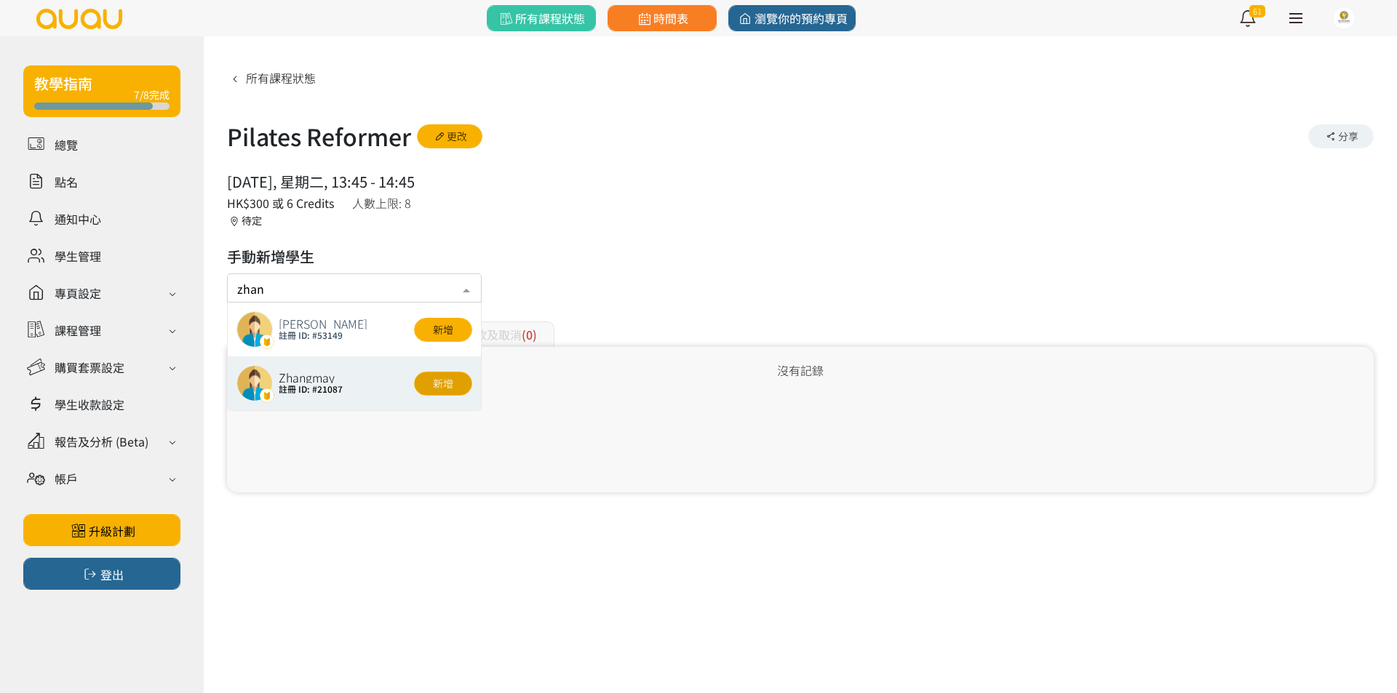
click at [438, 379] on button "新增" at bounding box center [443, 384] width 58 height 24
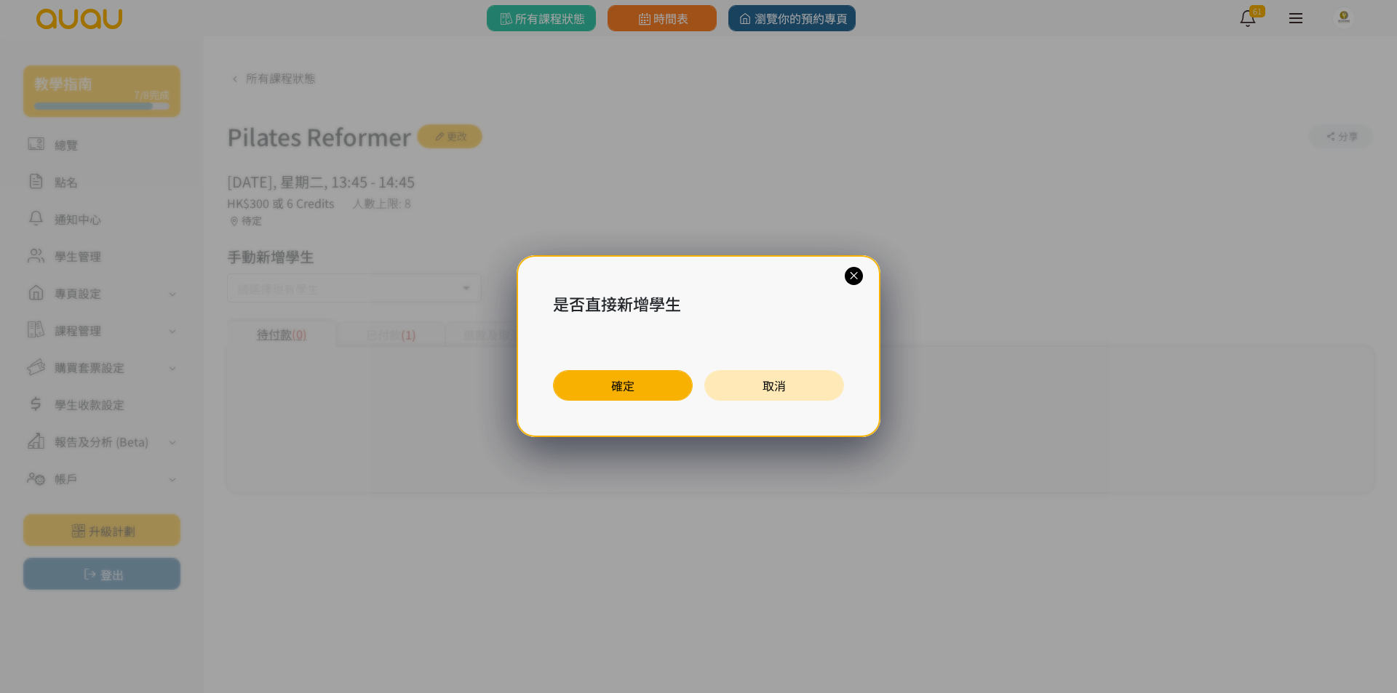
click at [587, 379] on button "確定" at bounding box center [623, 385] width 140 height 31
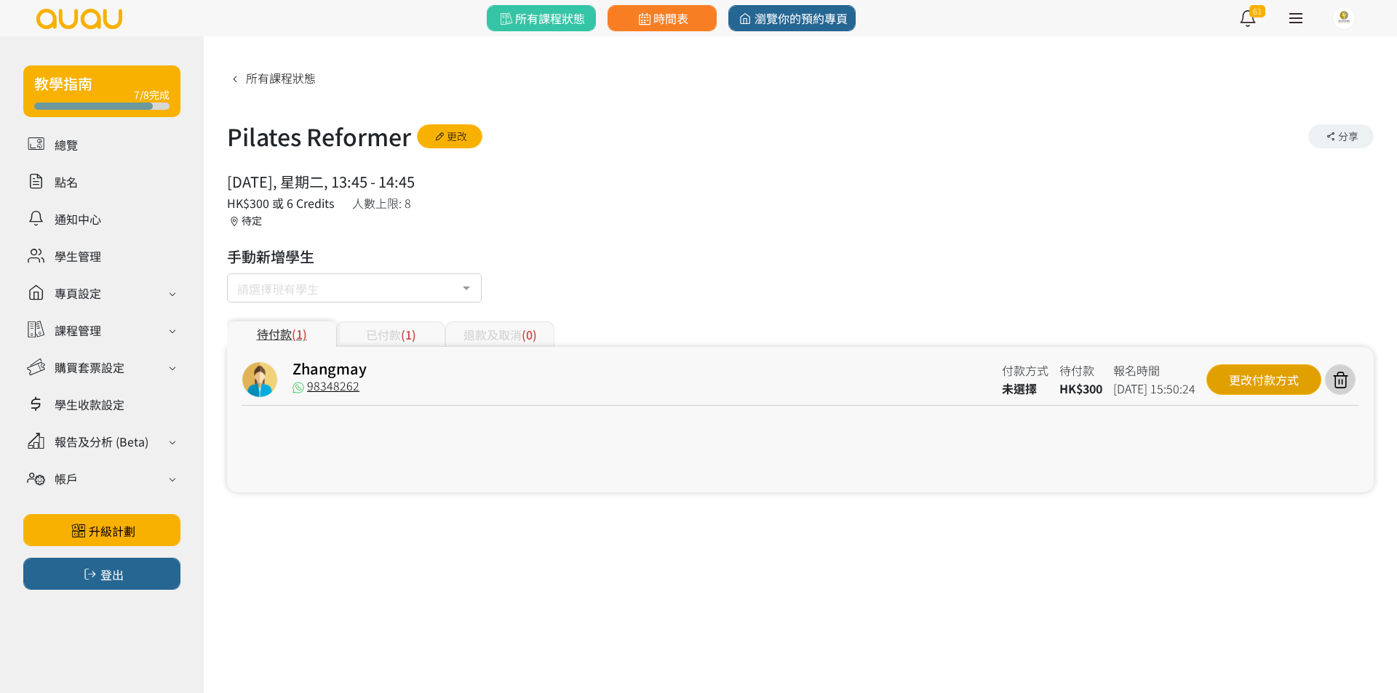
click at [1298, 378] on div "更改付款方式" at bounding box center [1263, 379] width 115 height 31
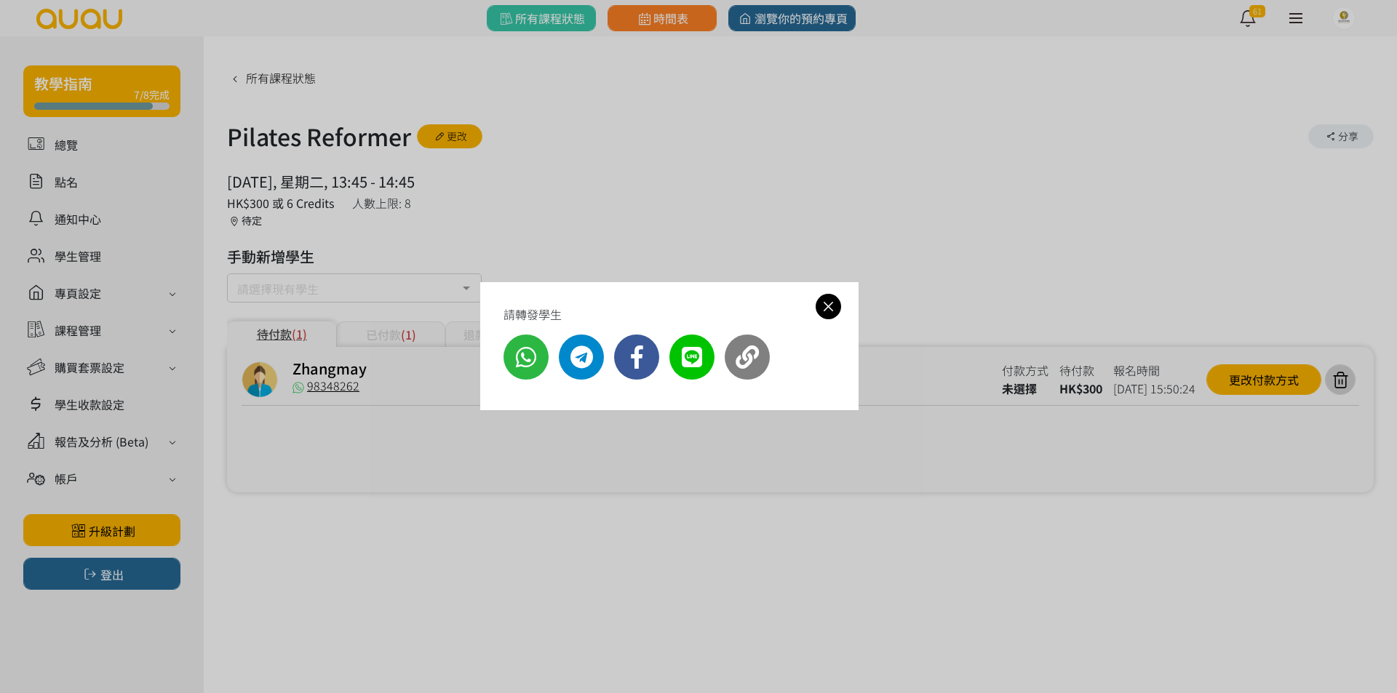
click at [830, 300] on icon at bounding box center [827, 306] width 25 height 18
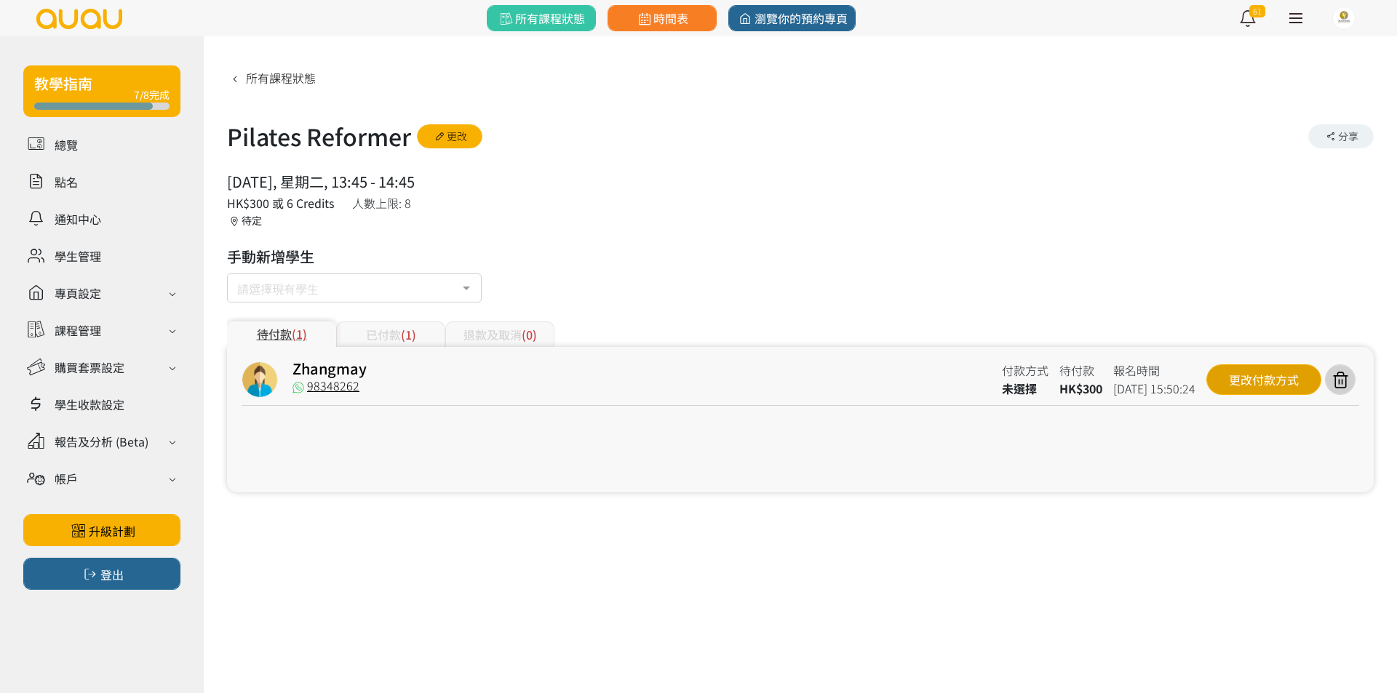
click at [1235, 378] on div "更改付款方式" at bounding box center [1263, 379] width 115 height 31
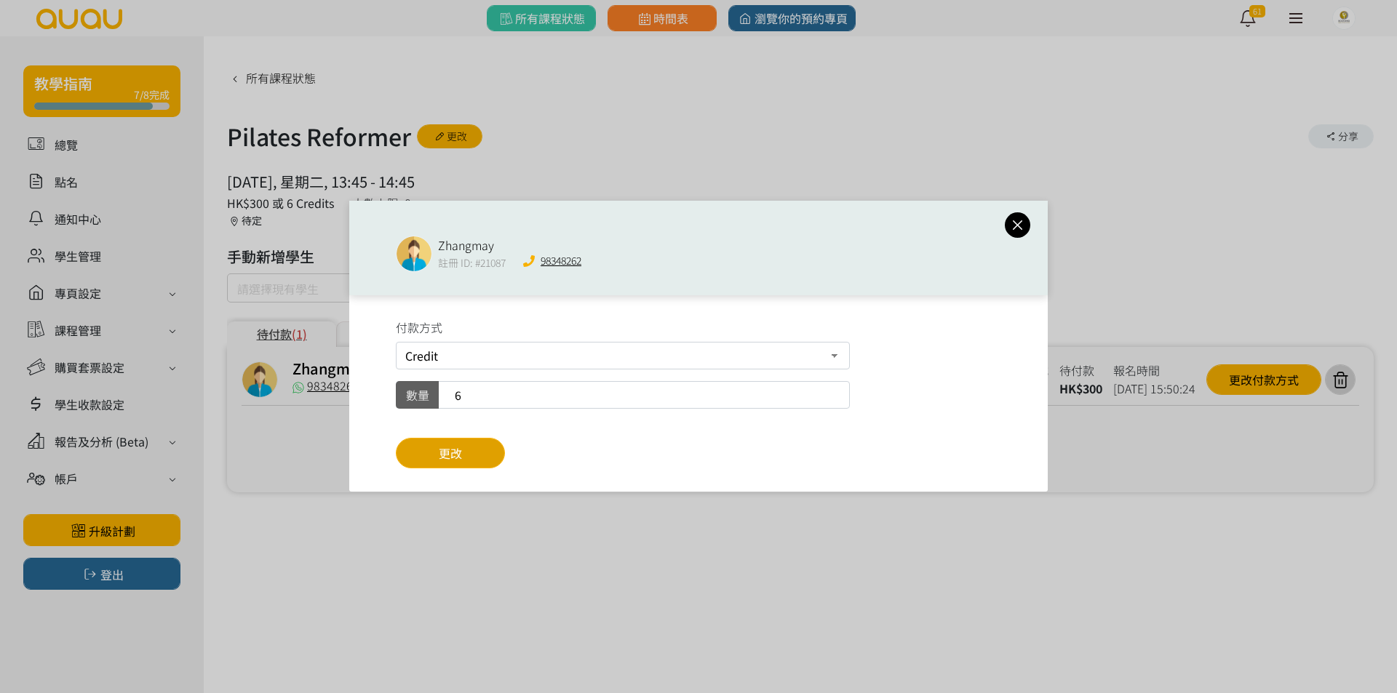
click at [457, 447] on span "更改" at bounding box center [450, 452] width 23 height 17
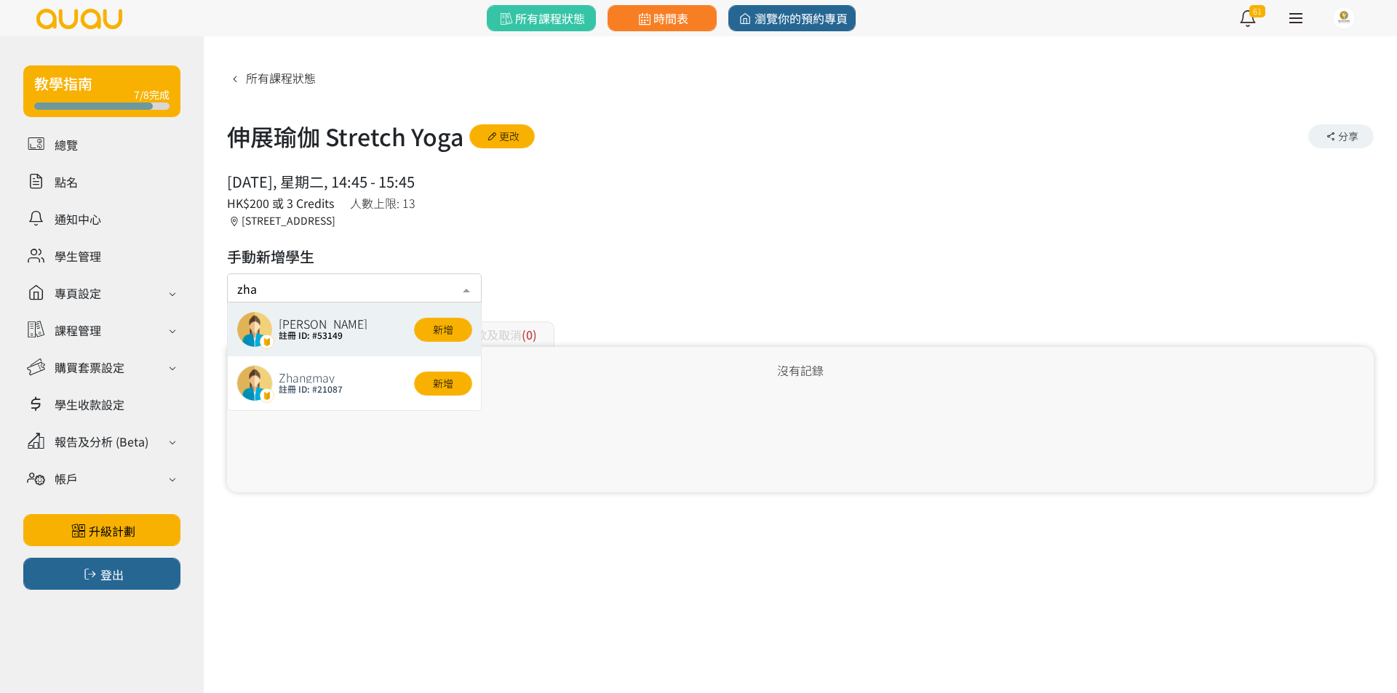
type input "zhan"
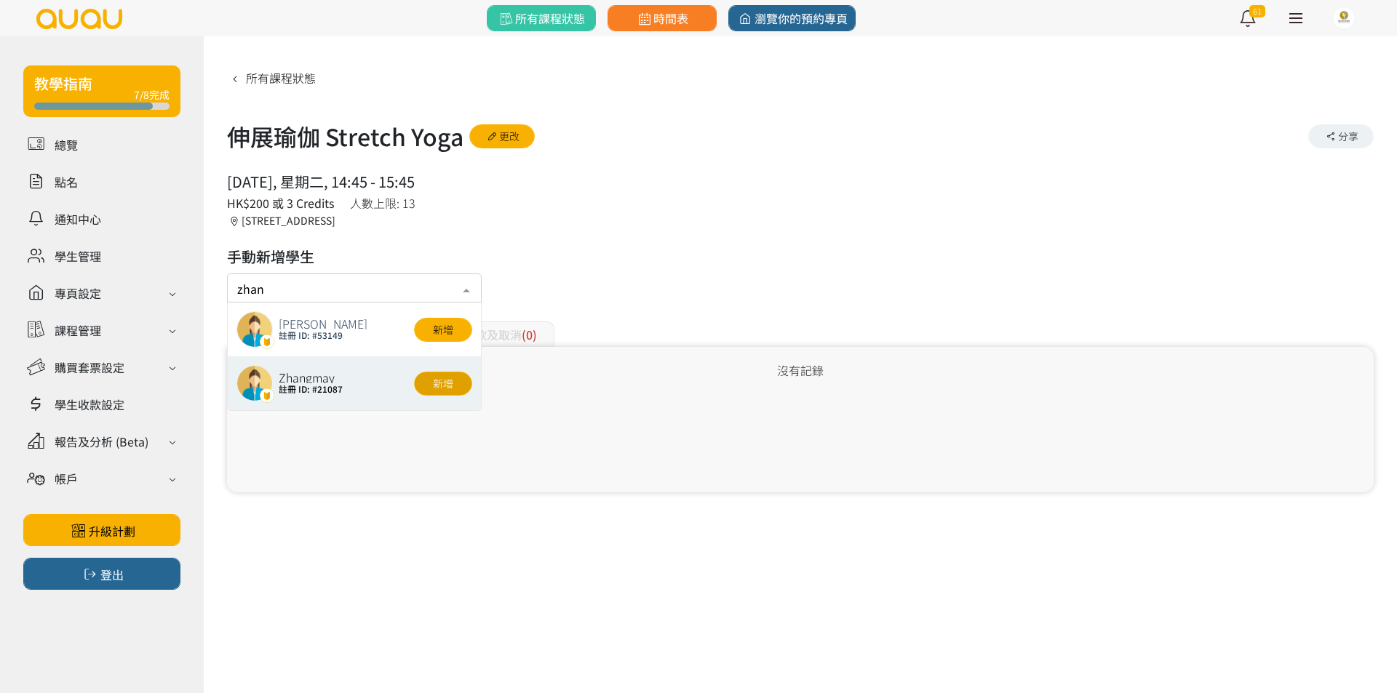
click at [451, 384] on button "新增" at bounding box center [443, 384] width 58 height 24
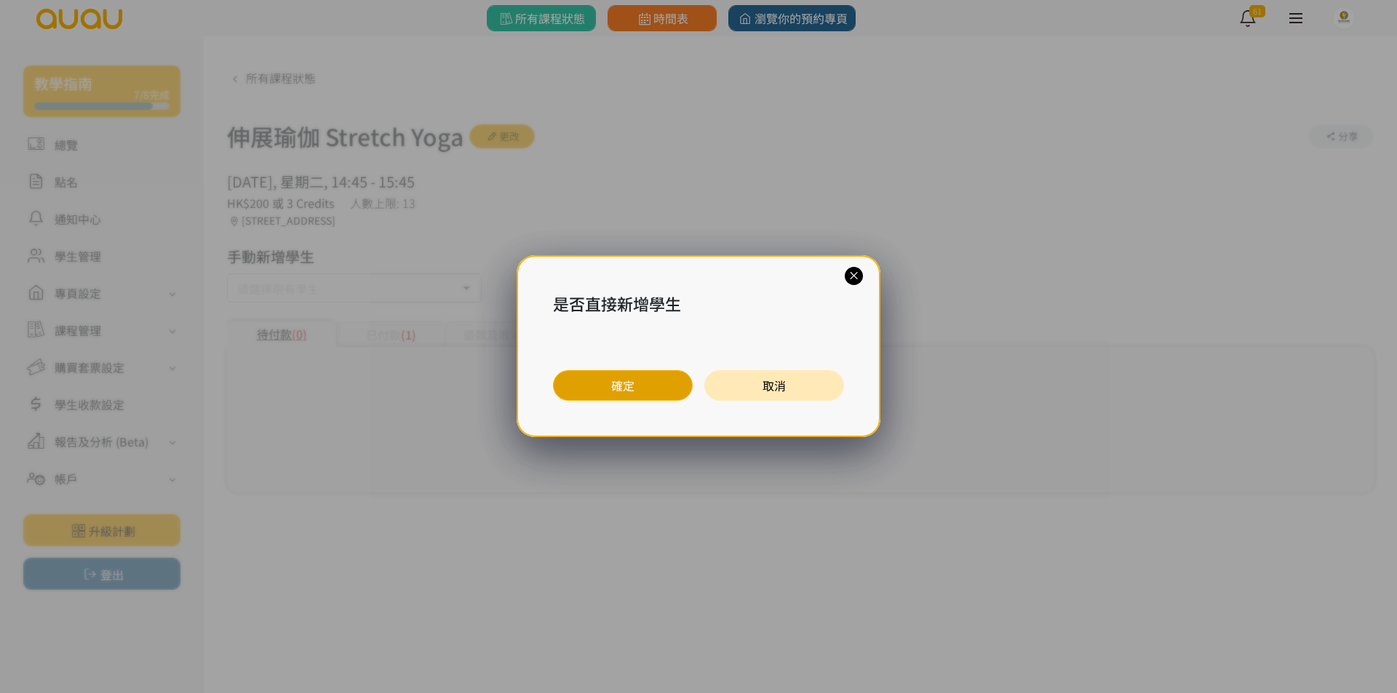
click at [579, 386] on button "確定" at bounding box center [623, 385] width 140 height 31
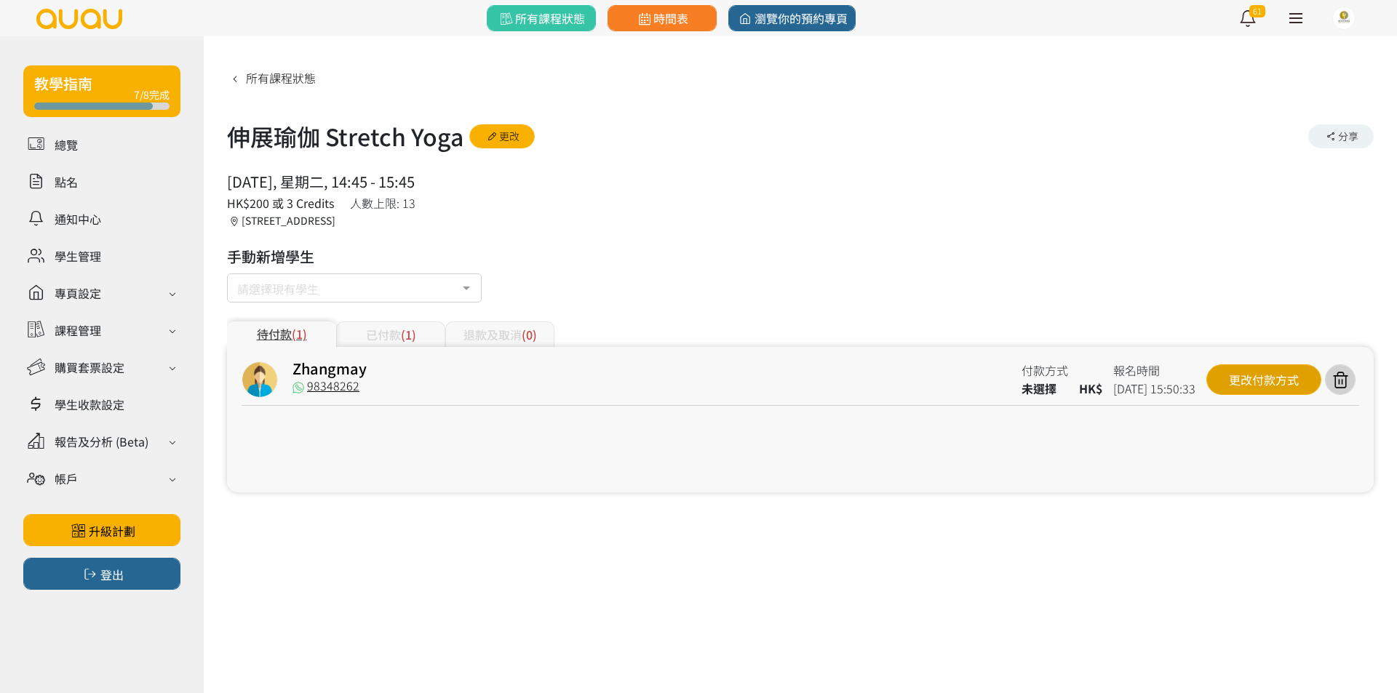
click at [1237, 370] on div "更改付款方式" at bounding box center [1263, 379] width 115 height 31
click at [468, 452] on div at bounding box center [698, 346] width 1397 height 693
click at [1233, 380] on div "更改付款方式" at bounding box center [1263, 379] width 115 height 31
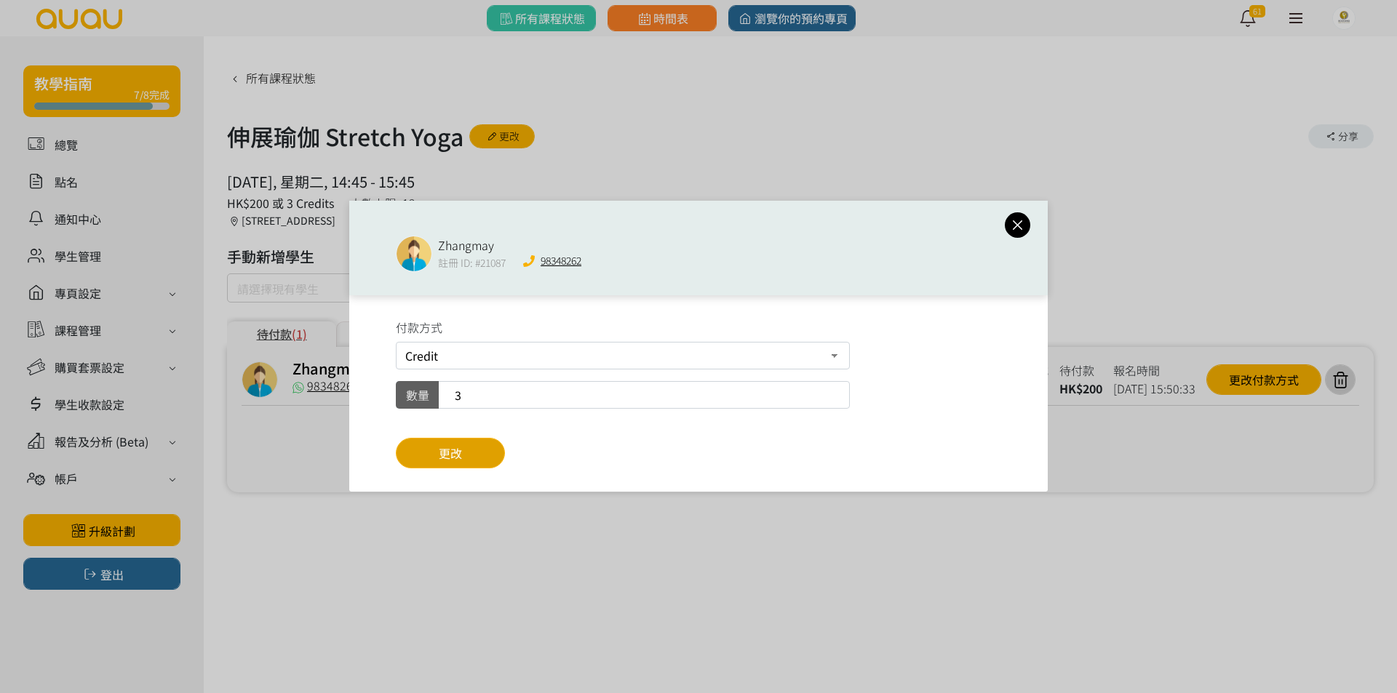
click at [478, 448] on button "更改" at bounding box center [450, 453] width 109 height 31
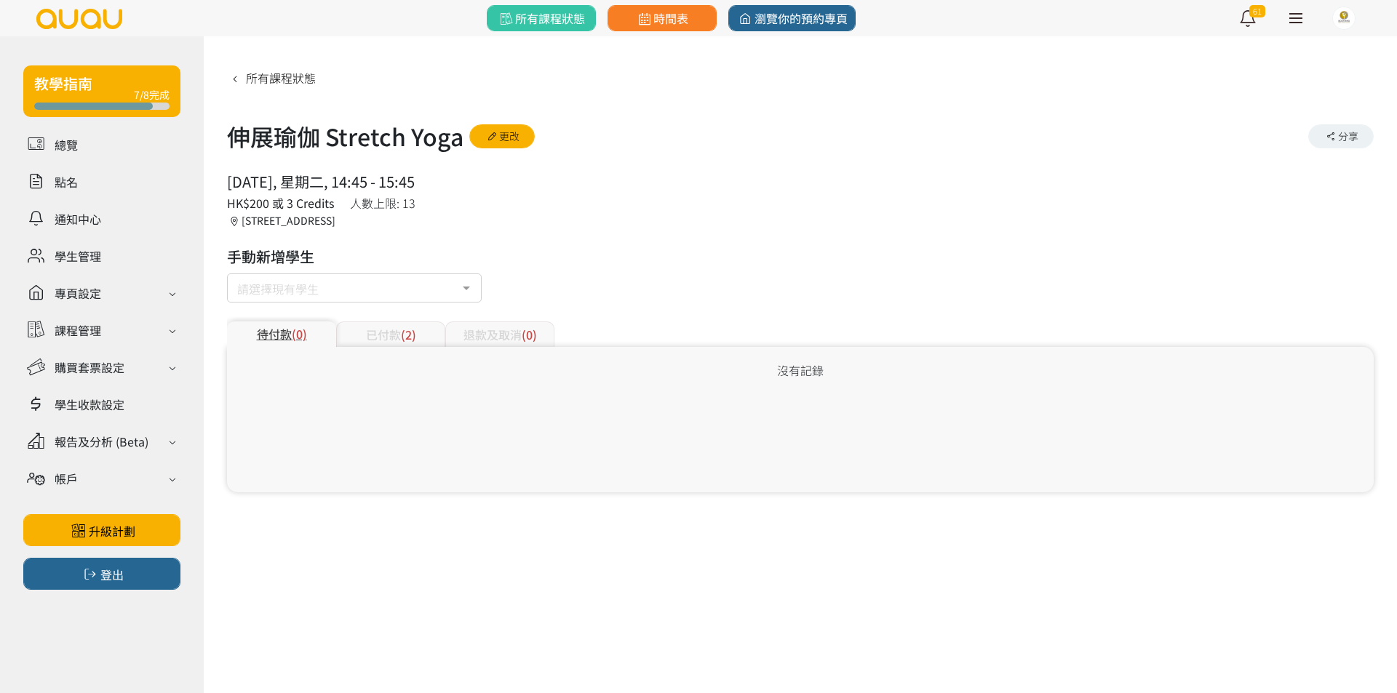
click at [722, 185] on div "2025/08/19, 星期二, 14:45 - 15:45 人數上限: 13 HK$200 或 3 Credits 香港, 九龍, 太子, 太子彌敦道788…" at bounding box center [800, 199] width 1146 height 57
